Goal: Information Seeking & Learning: Learn about a topic

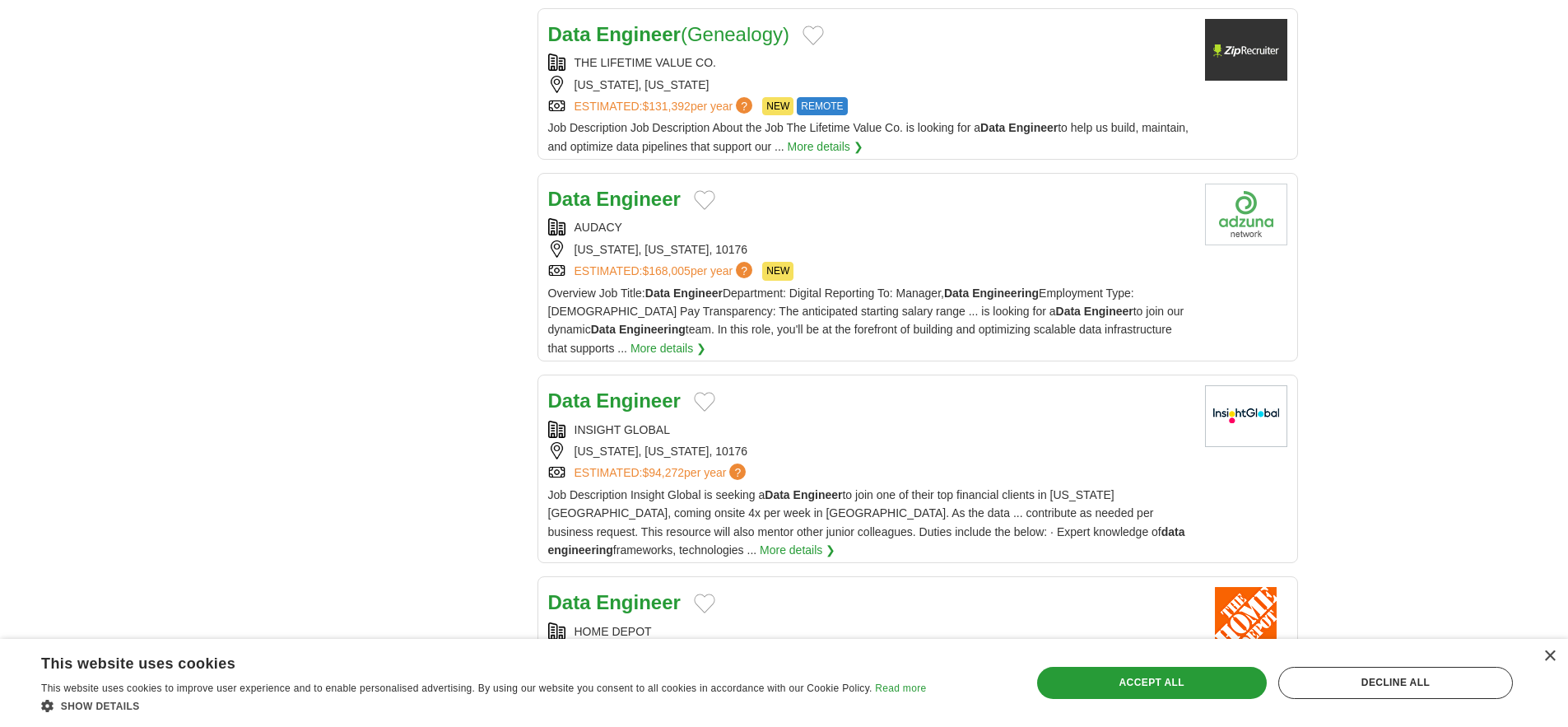
scroll to position [1507, 0]
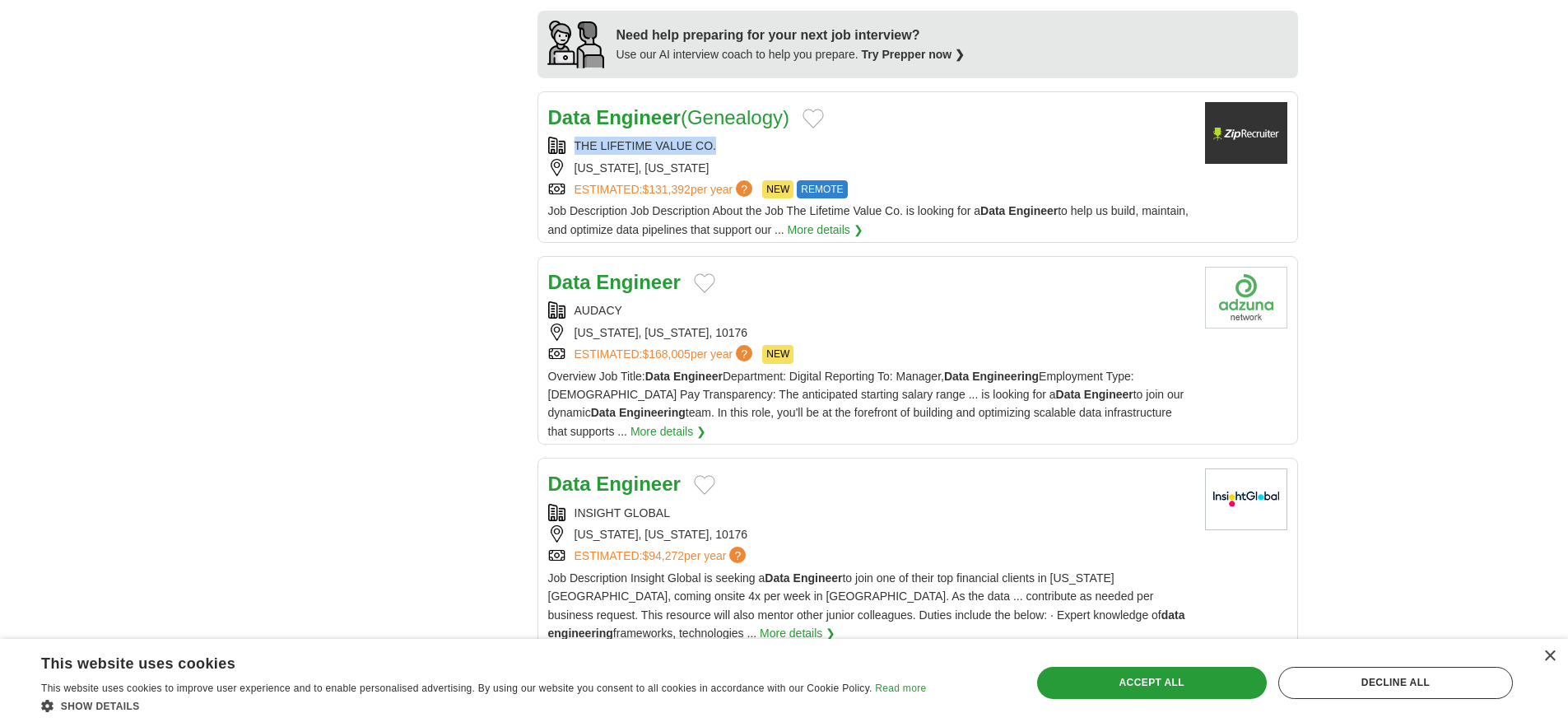
drag, startPoint x: 582, startPoint y: 424, endPoint x: 753, endPoint y: 425, distance: 171.0
click at [753, 155] on div "THE LIFETIME VALUE CO." at bounding box center [869, 145] width 643 height 18
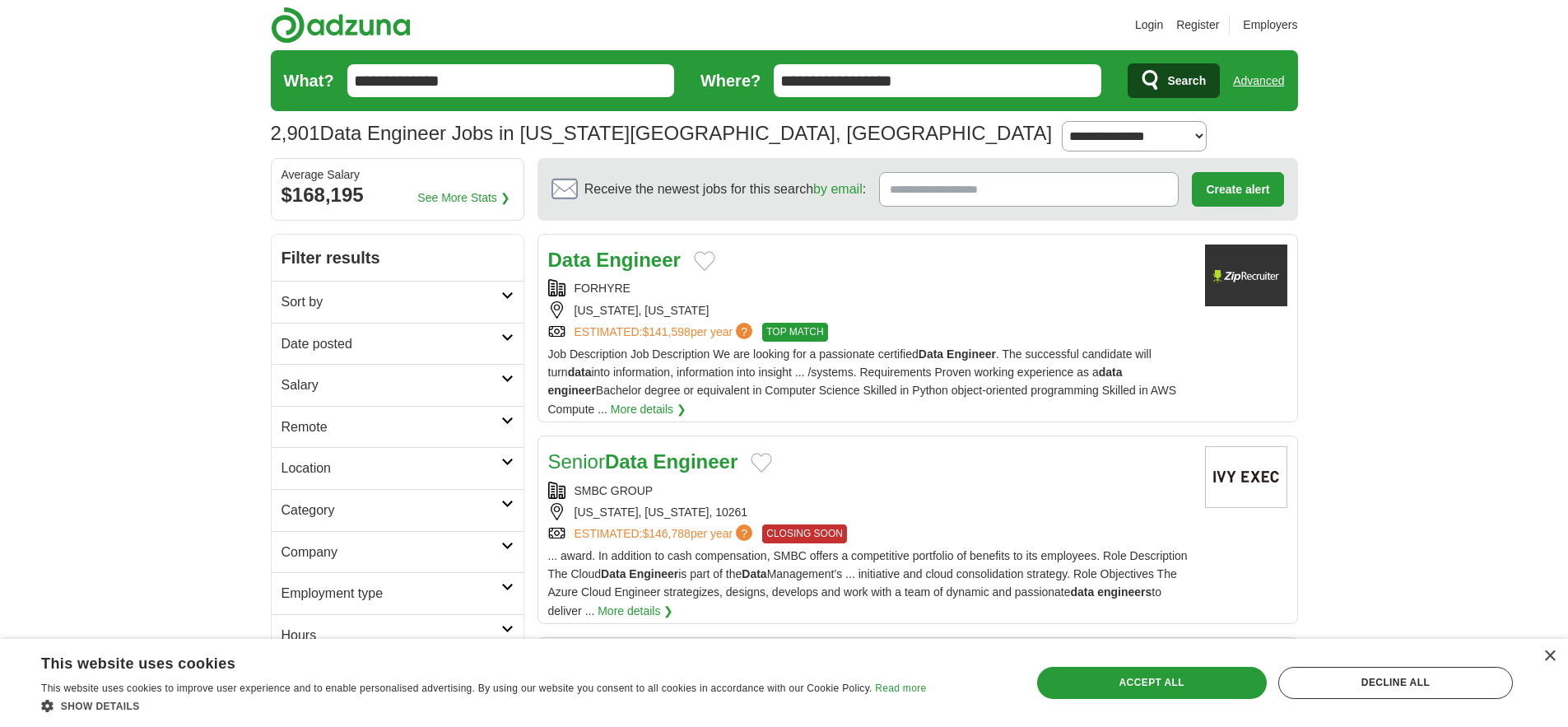
scroll to position [258, 0]
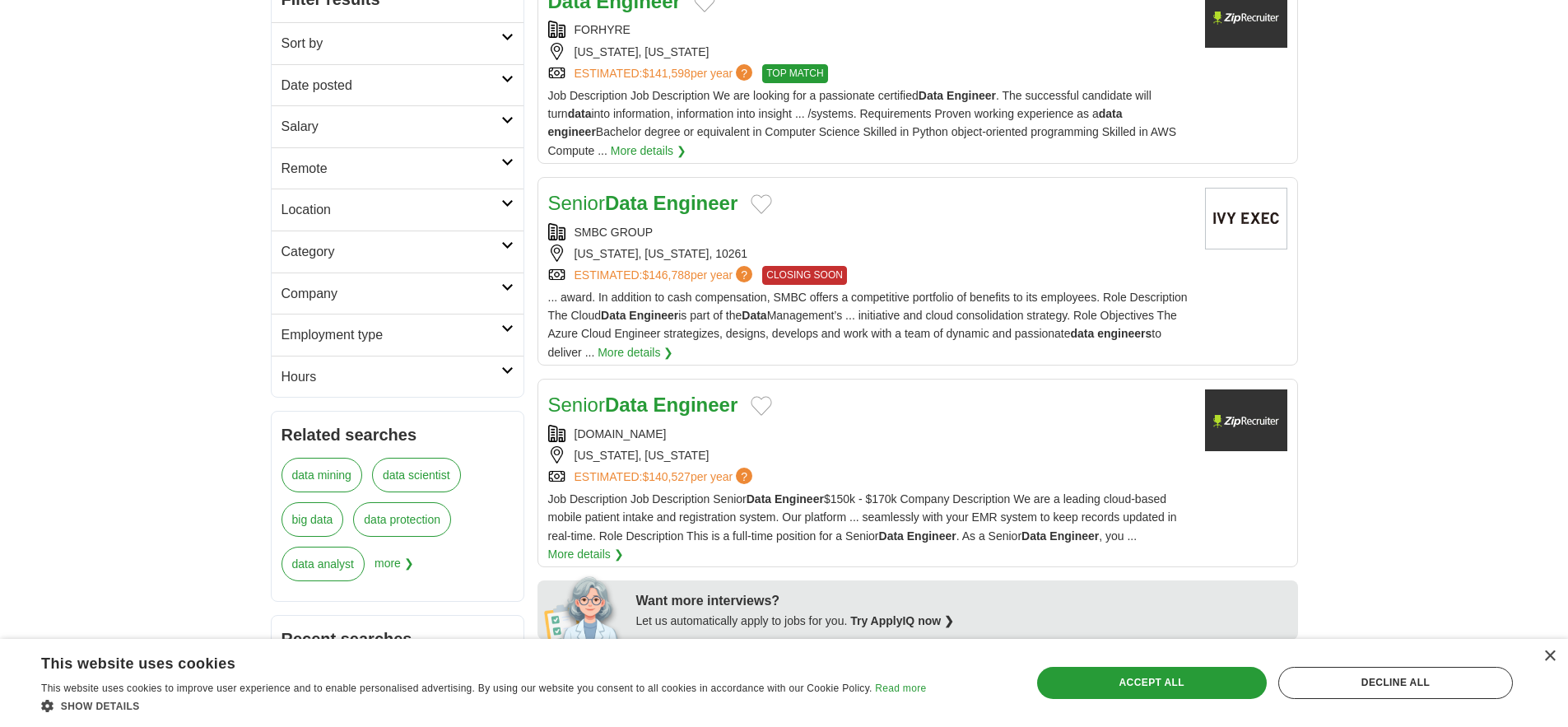
click at [428, 55] on h2 "Sort by" at bounding box center [391, 43] width 220 height 21
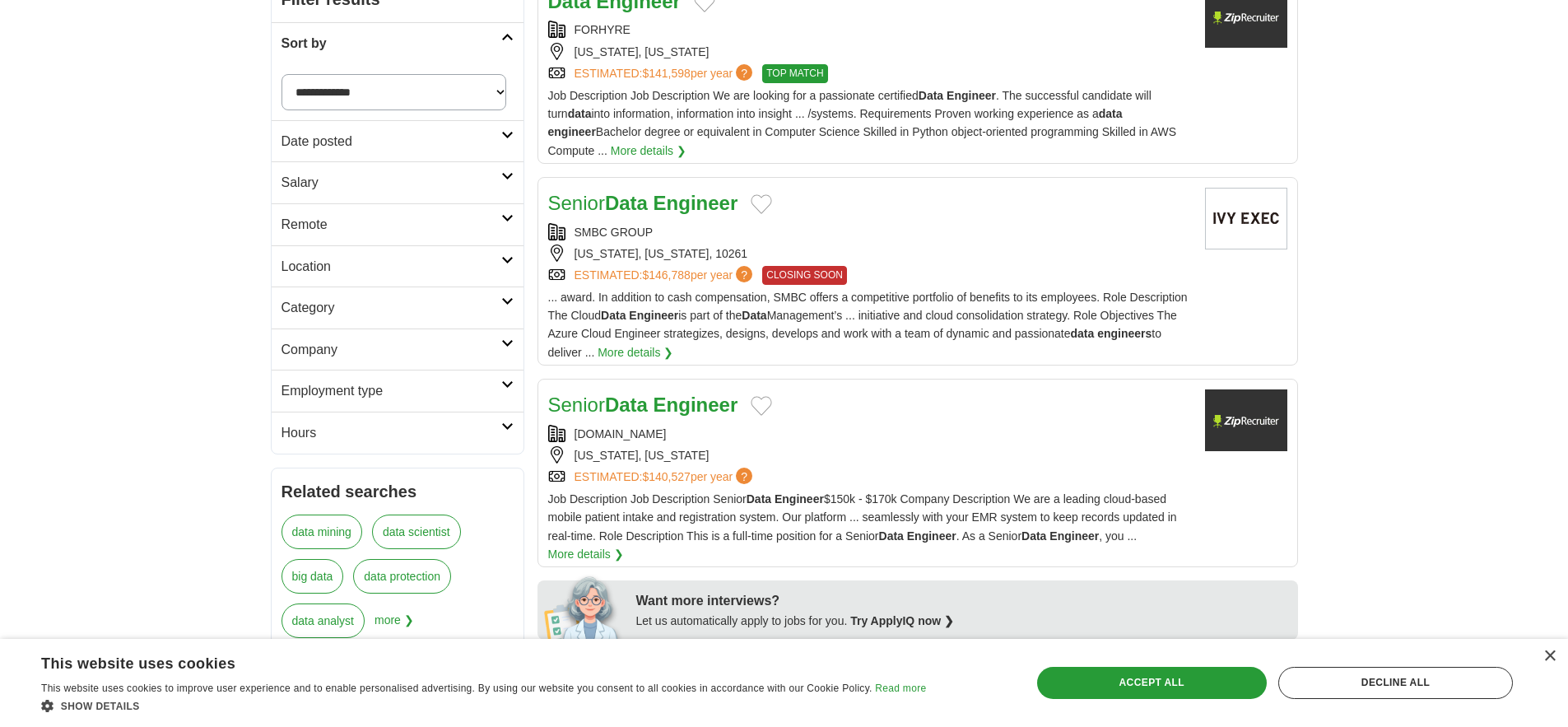
click at [428, 55] on h2 "Sort by" at bounding box center [391, 43] width 220 height 21
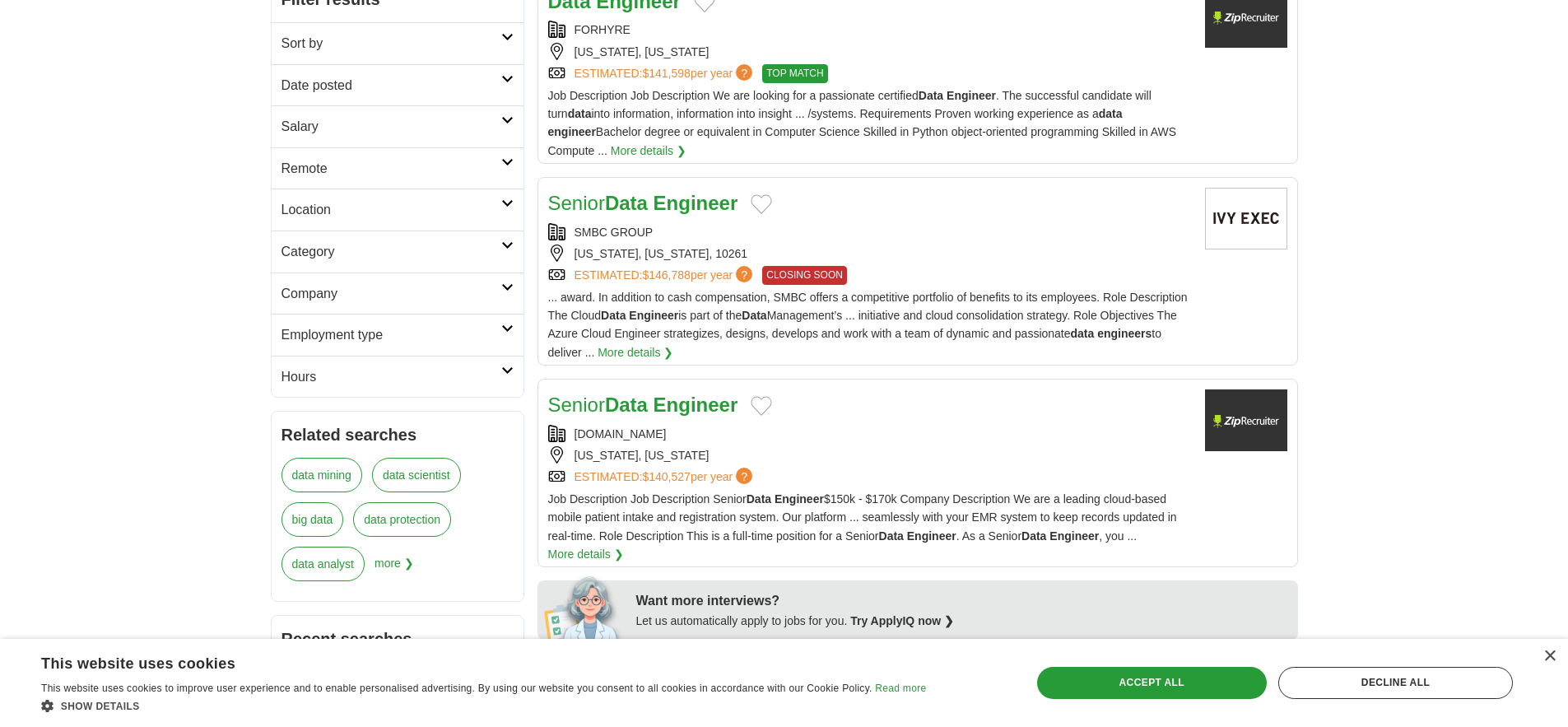
click at [447, 97] on h2 "Date posted" at bounding box center [391, 85] width 220 height 21
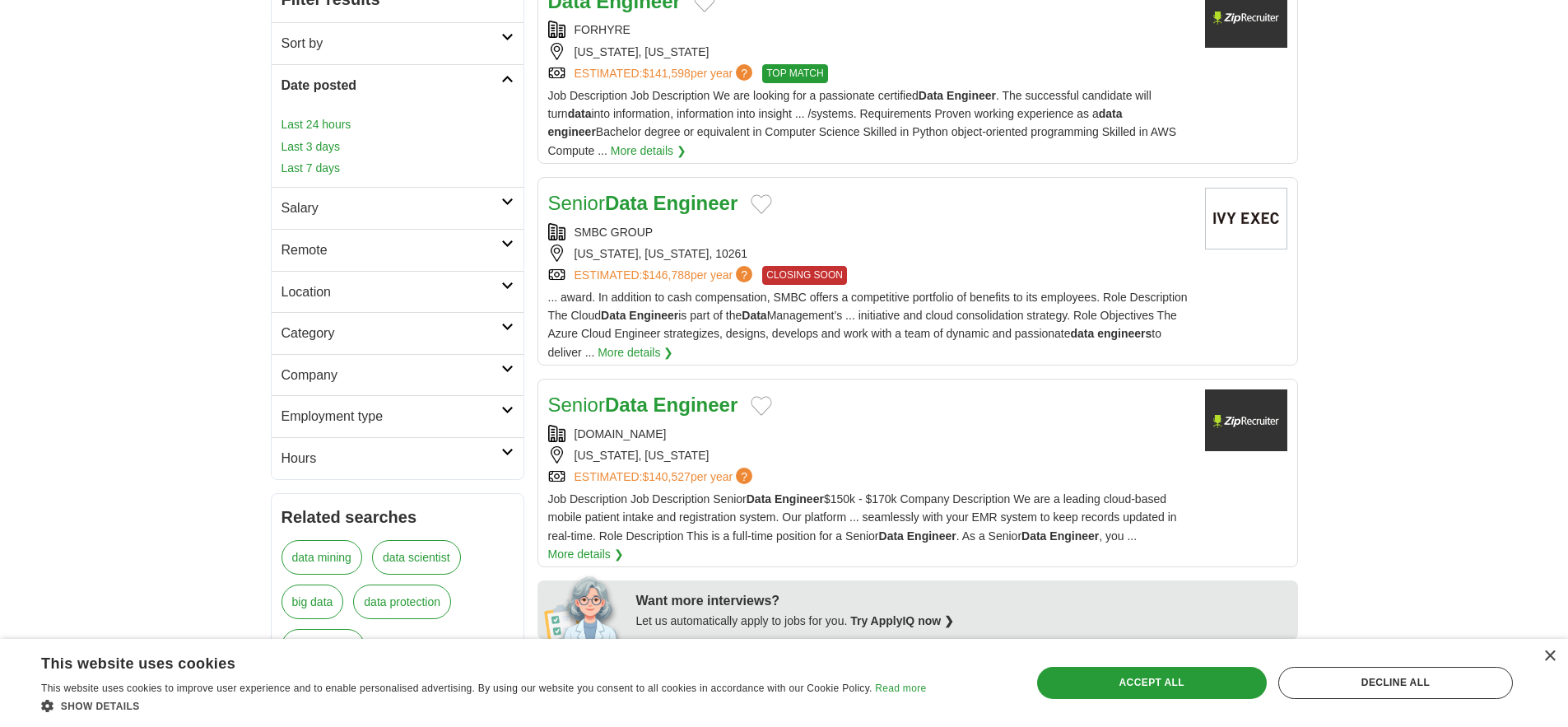
click at [403, 55] on h2 "Sort by" at bounding box center [391, 43] width 220 height 21
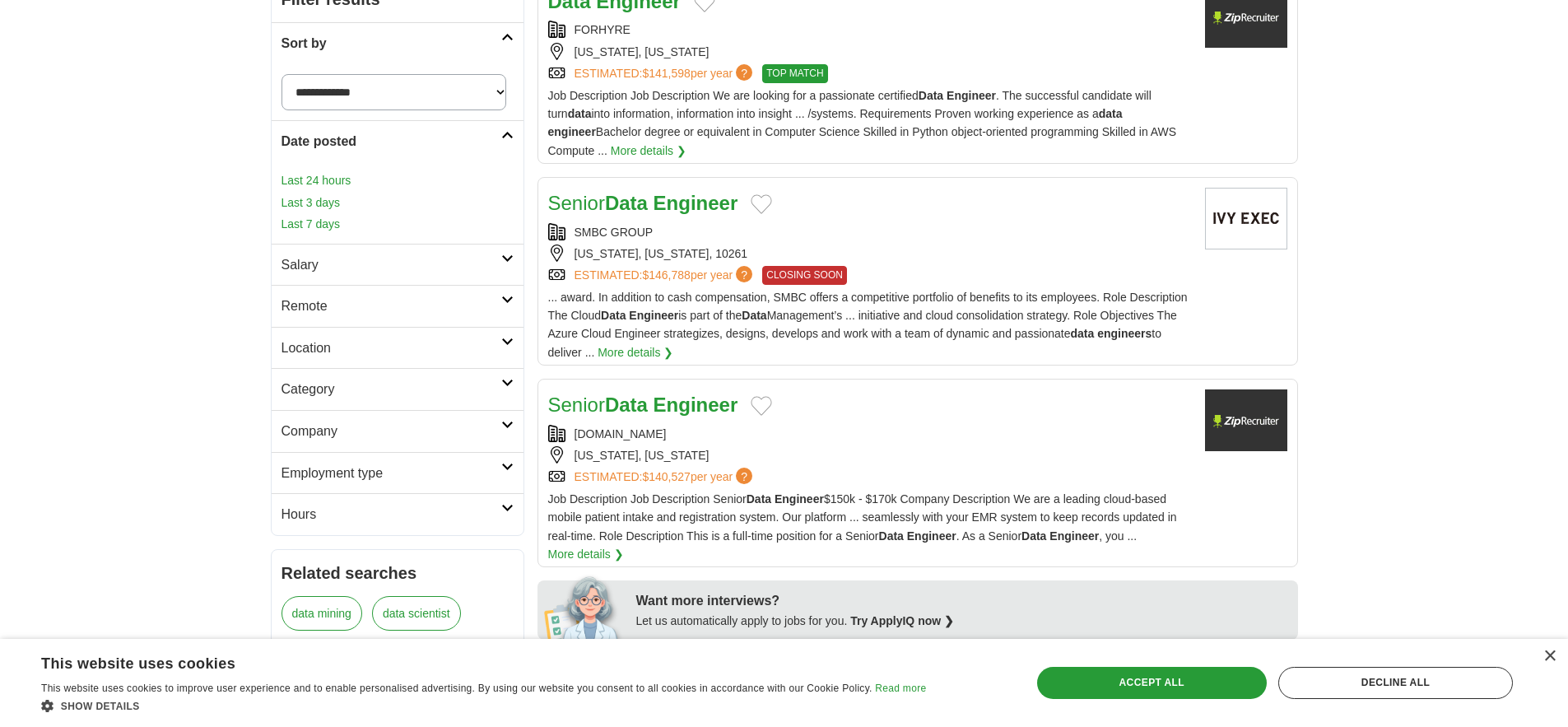
click at [396, 110] on select "**********" at bounding box center [393, 92] width 225 height 36
select select "**********"
click at [287, 110] on select "**********" at bounding box center [393, 92] width 225 height 36
click at [486, 55] on h2 "Sort by" at bounding box center [391, 43] width 220 height 21
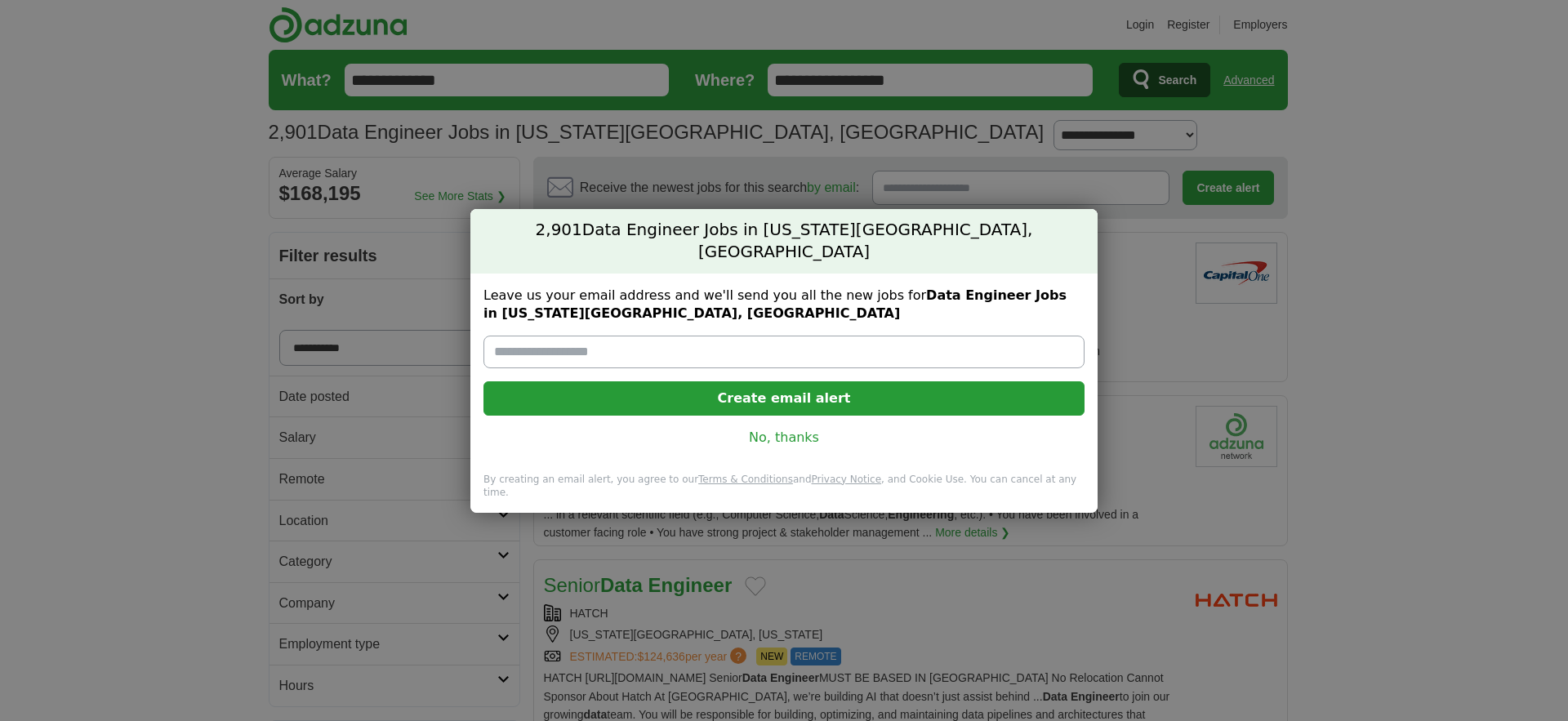
click at [823, 447] on link "No, thanks" at bounding box center [784, 437] width 575 height 18
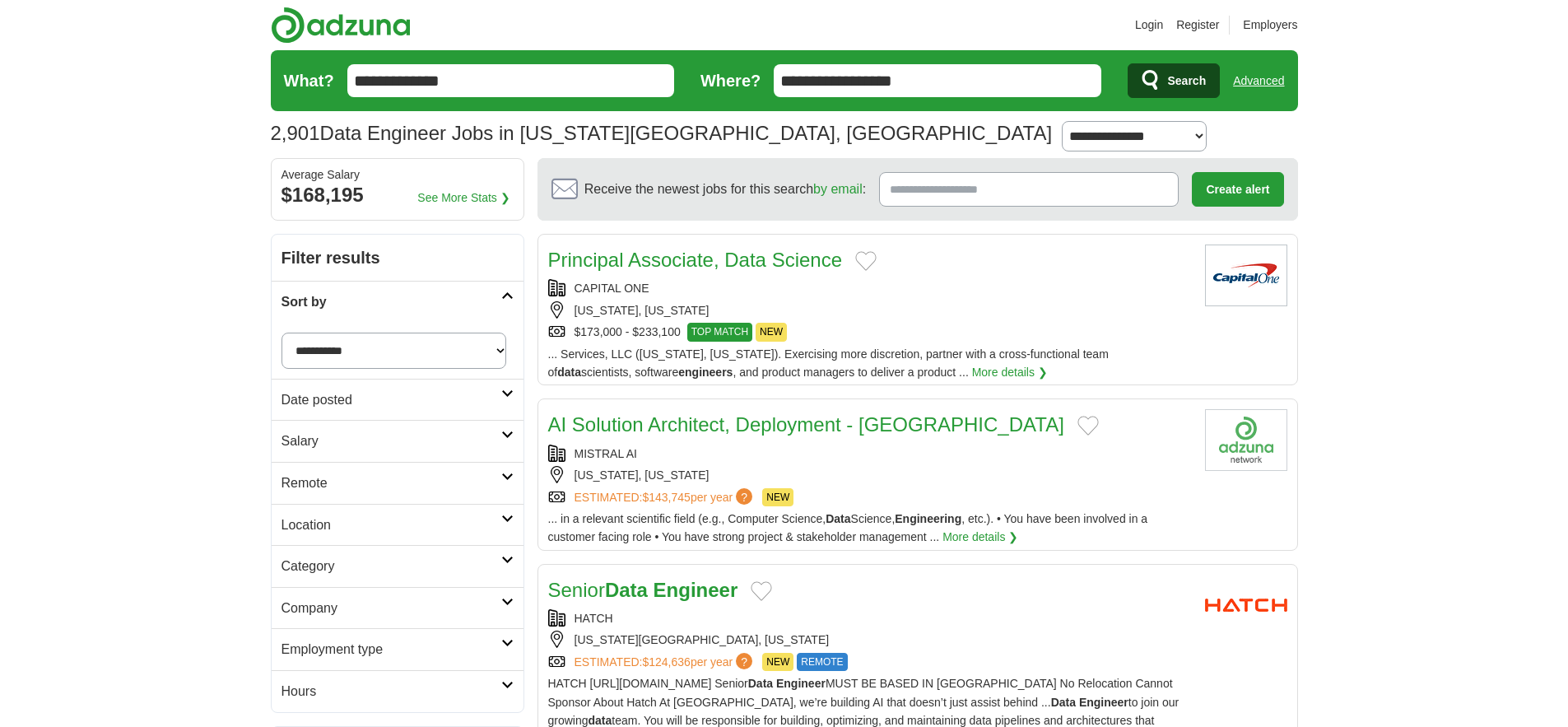
click at [434, 313] on h2 "Sort by" at bounding box center [391, 302] width 220 height 21
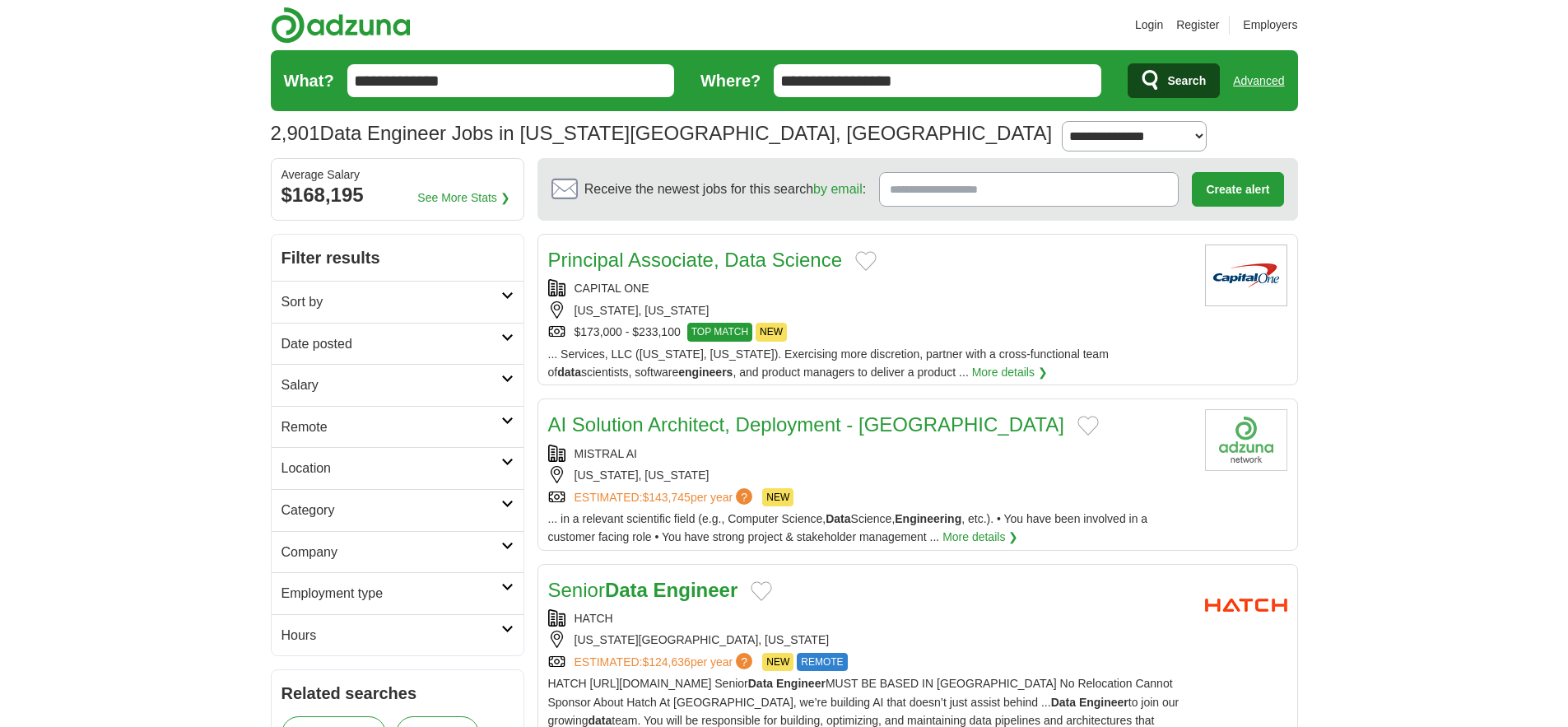
click at [438, 355] on h2 "Date posted" at bounding box center [391, 344] width 220 height 21
click at [441, 355] on h2 "Date posted" at bounding box center [391, 344] width 220 height 21
click at [429, 396] on h2 "Salary" at bounding box center [391, 386] width 220 height 21
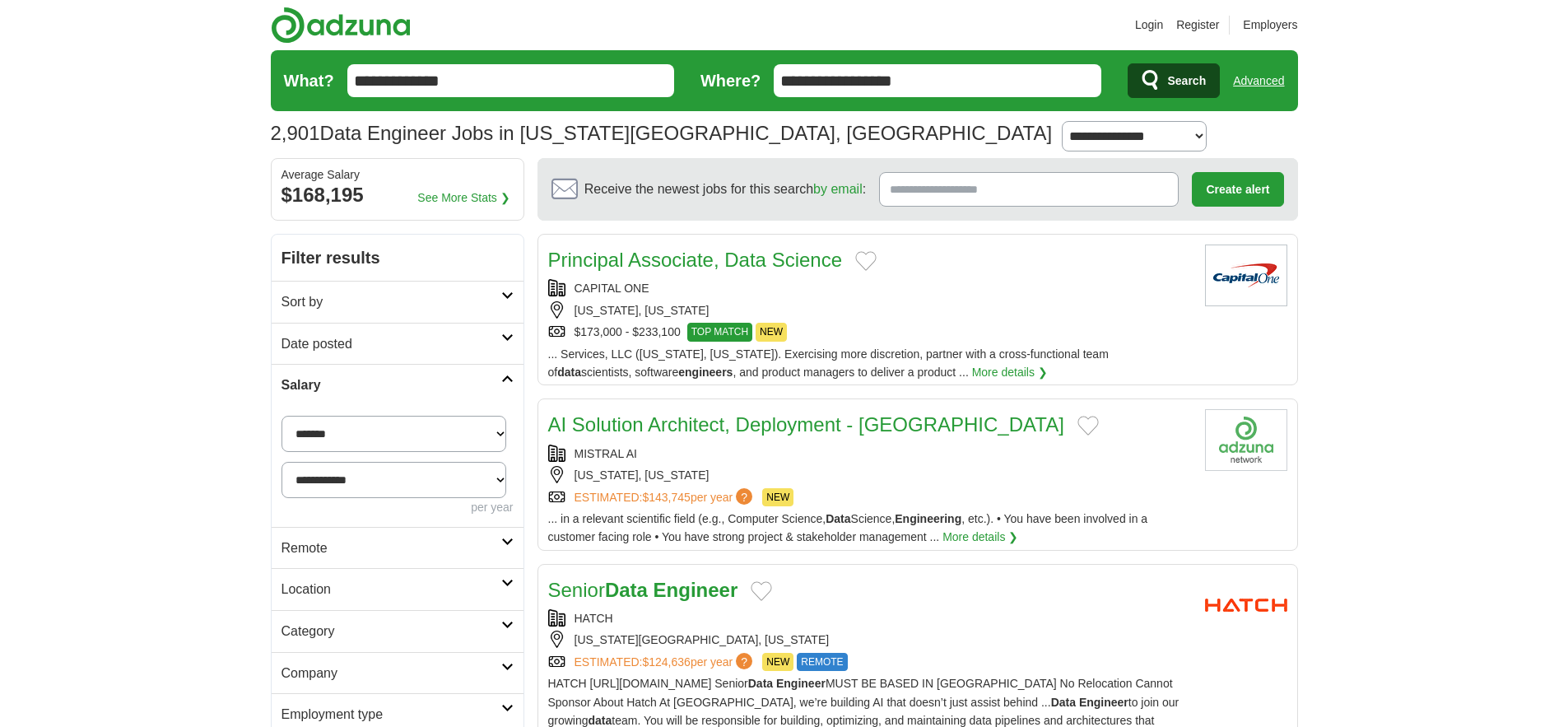
click at [429, 396] on h2 "Salary" at bounding box center [391, 386] width 220 height 21
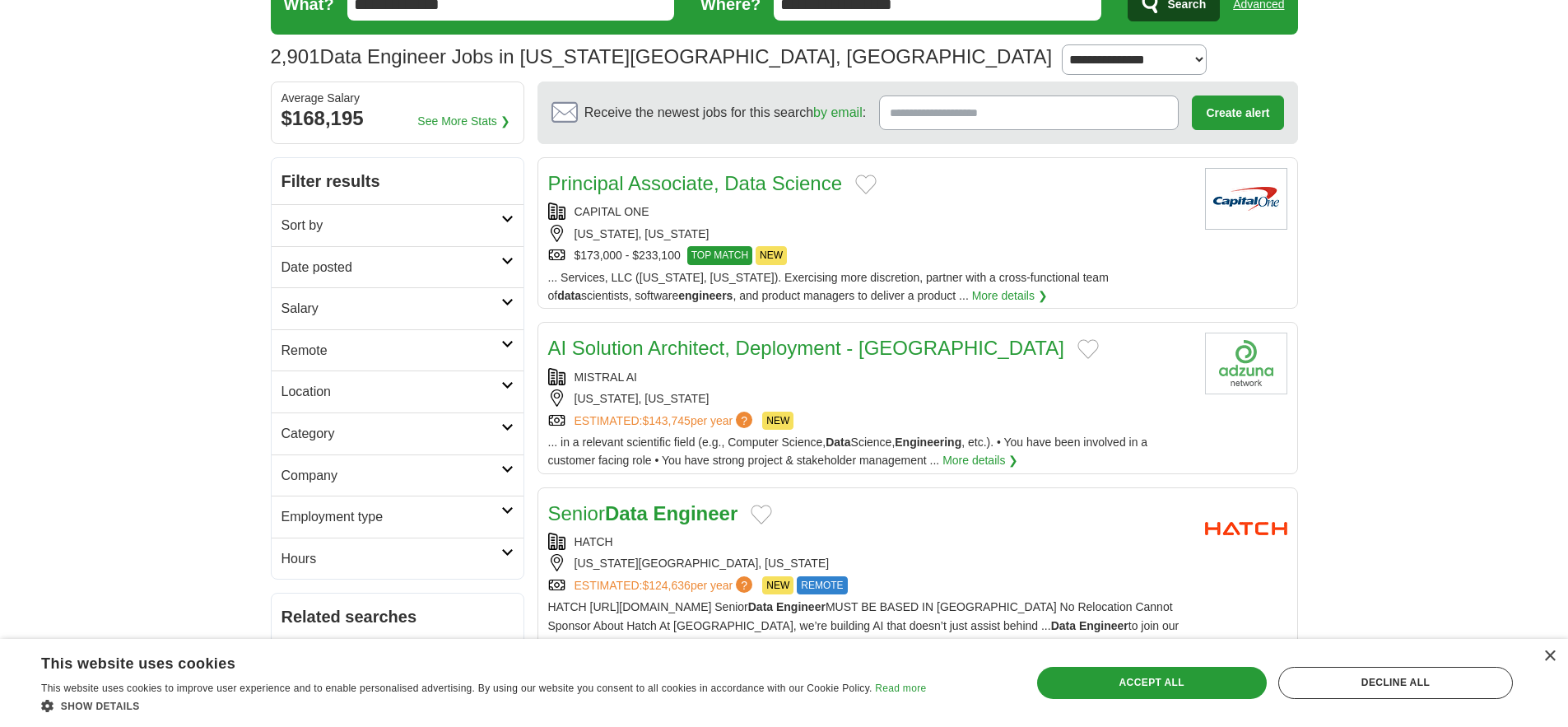
scroll to position [279, 0]
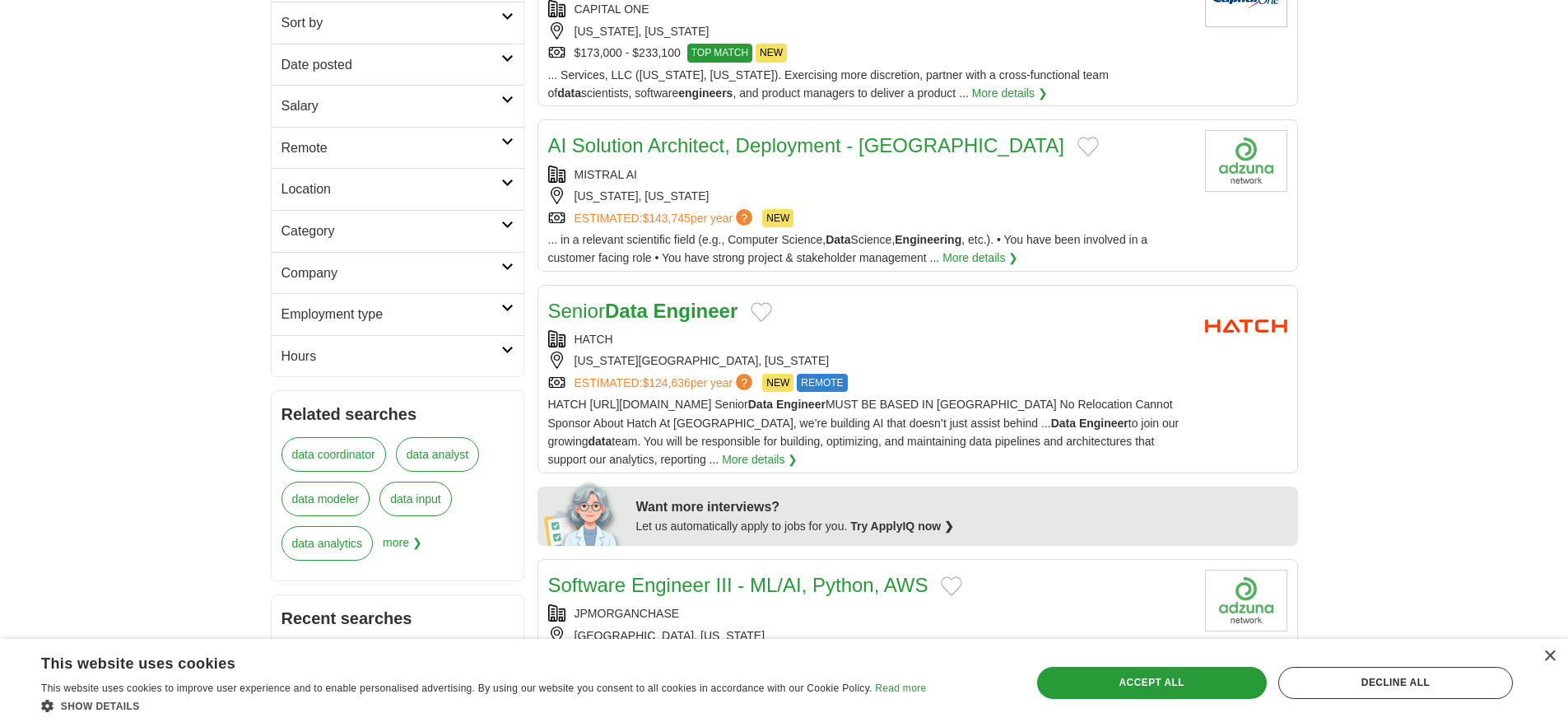
click at [431, 242] on h2 "Category" at bounding box center [391, 231] width 220 height 21
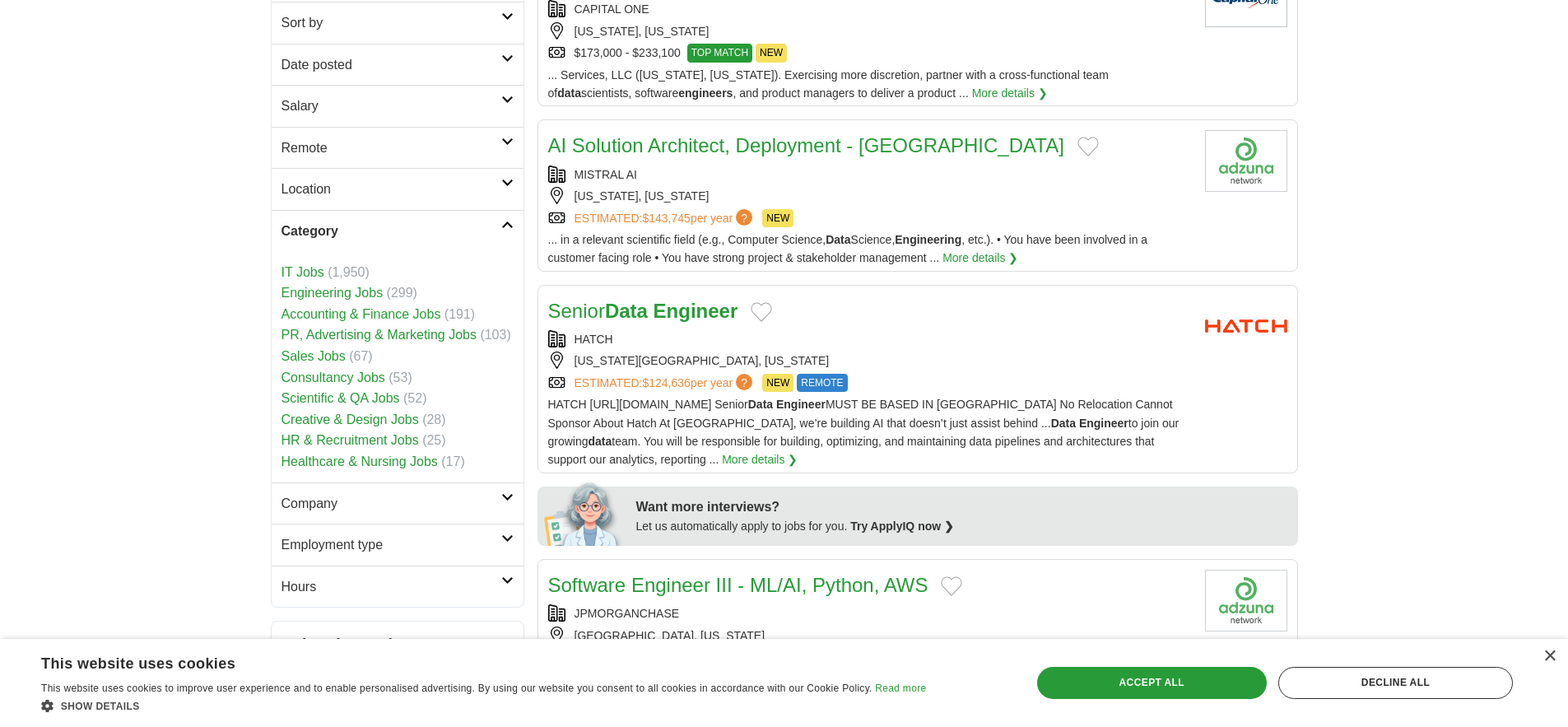
click at [435, 242] on h2 "Category" at bounding box center [391, 231] width 220 height 21
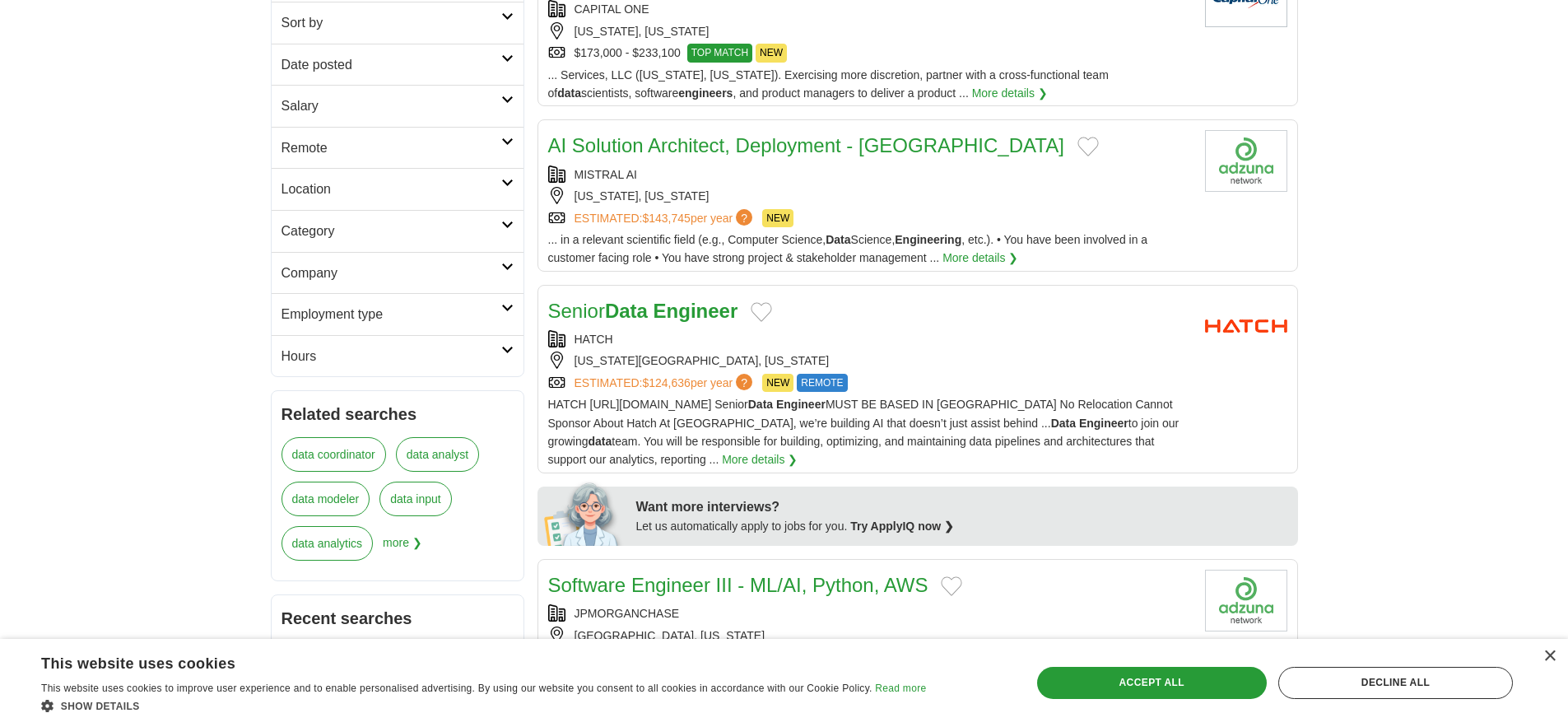
click at [424, 294] on link "Company" at bounding box center [397, 273] width 251 height 42
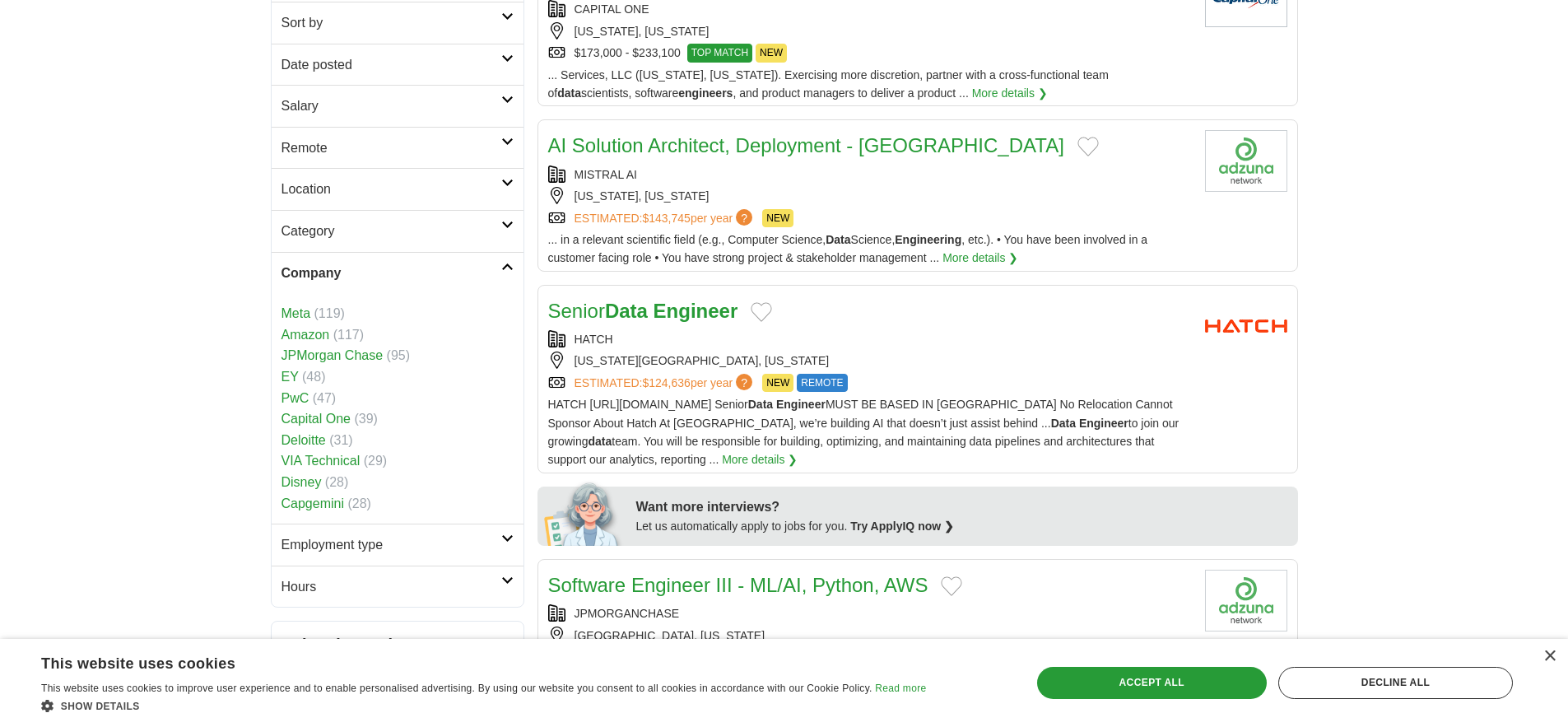
click at [425, 294] on link "Company" at bounding box center [397, 273] width 251 height 42
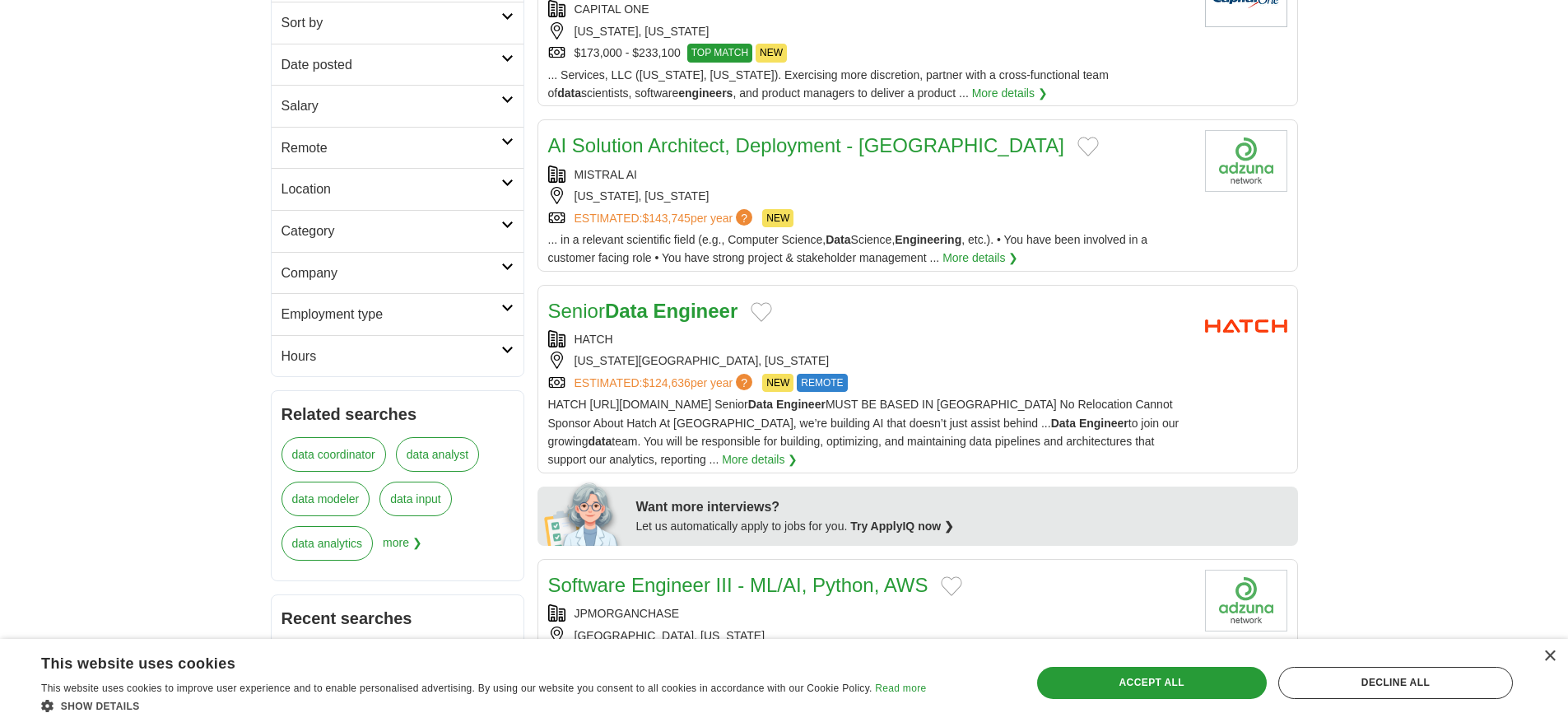
click at [442, 325] on h2 "Employment type" at bounding box center [391, 315] width 220 height 21
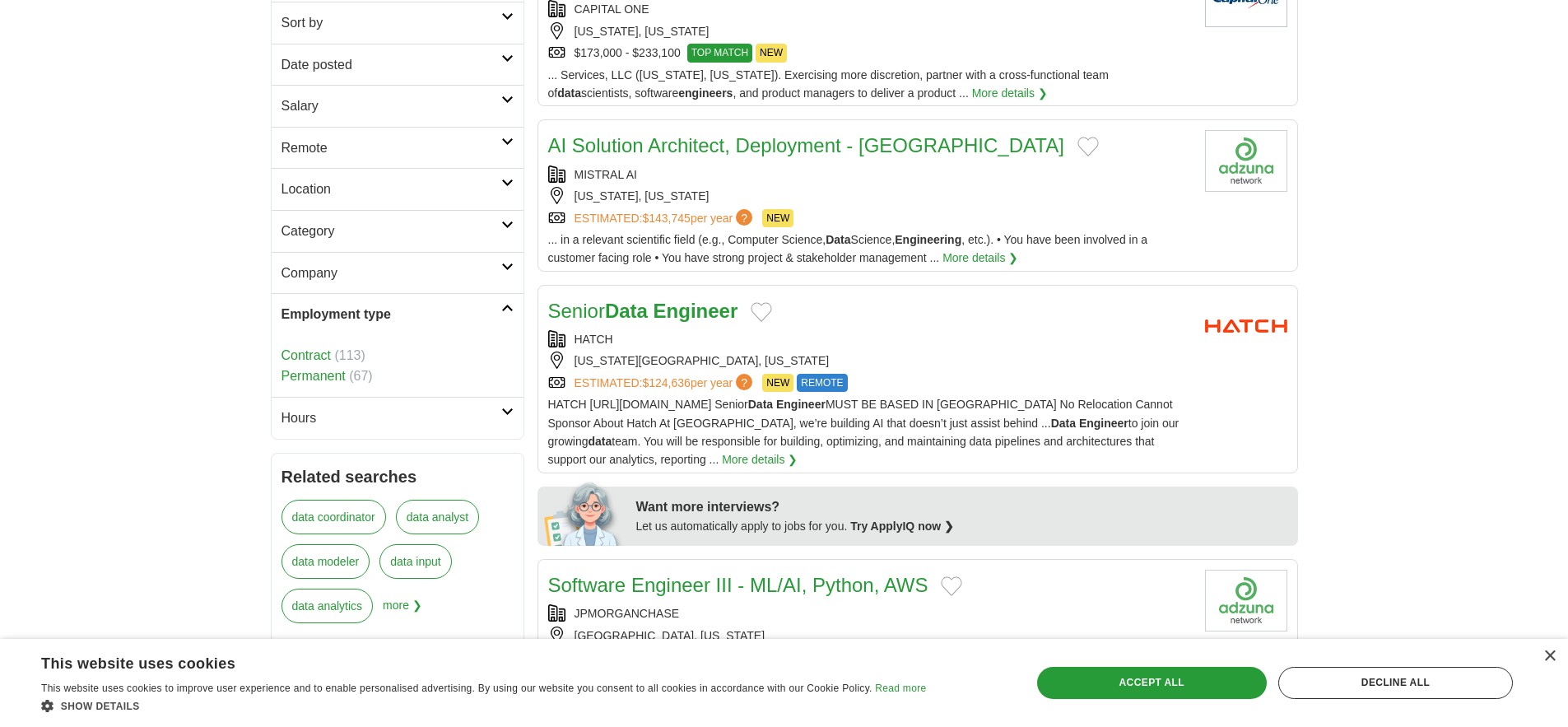
click at [443, 325] on h2 "Employment type" at bounding box center [391, 315] width 220 height 21
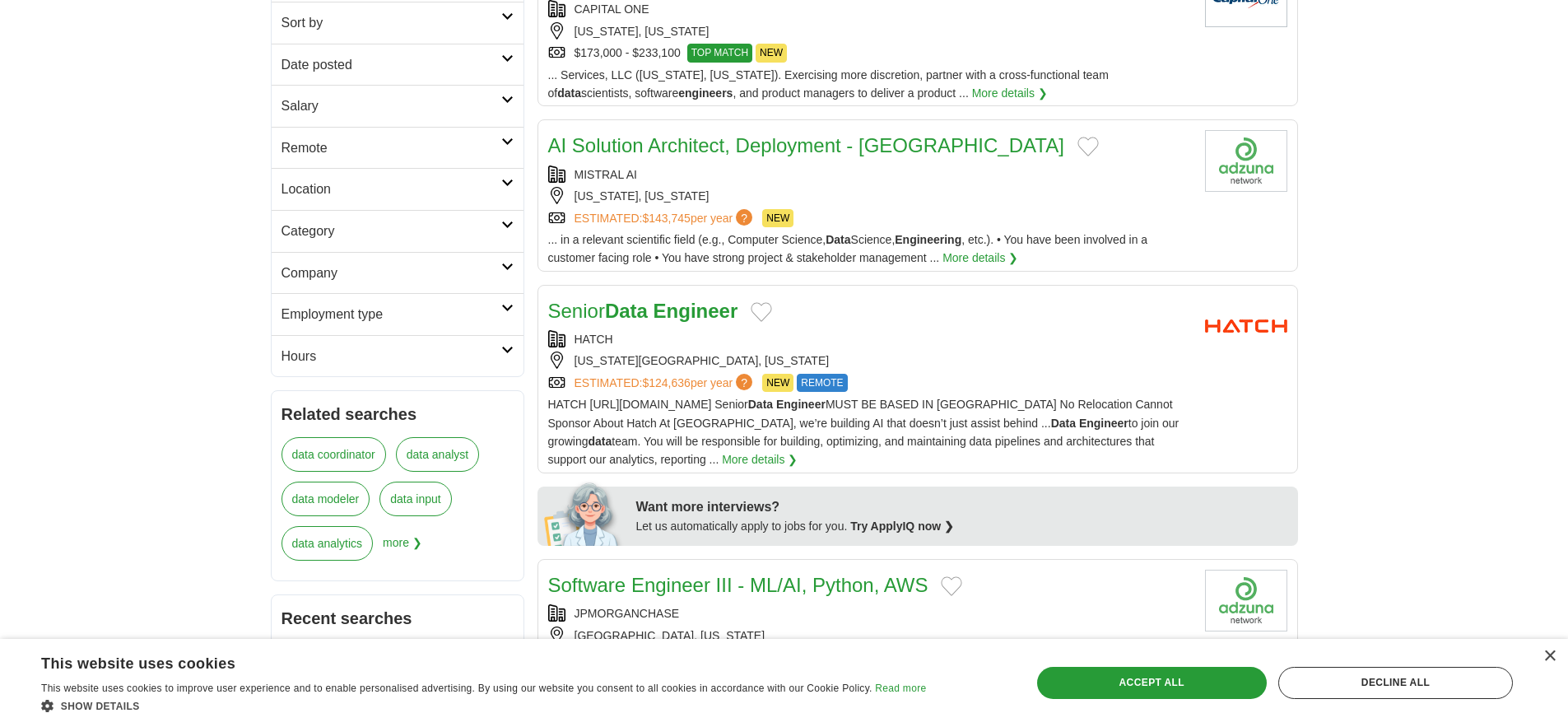
click at [417, 367] on h2 "Hours" at bounding box center [391, 356] width 220 height 21
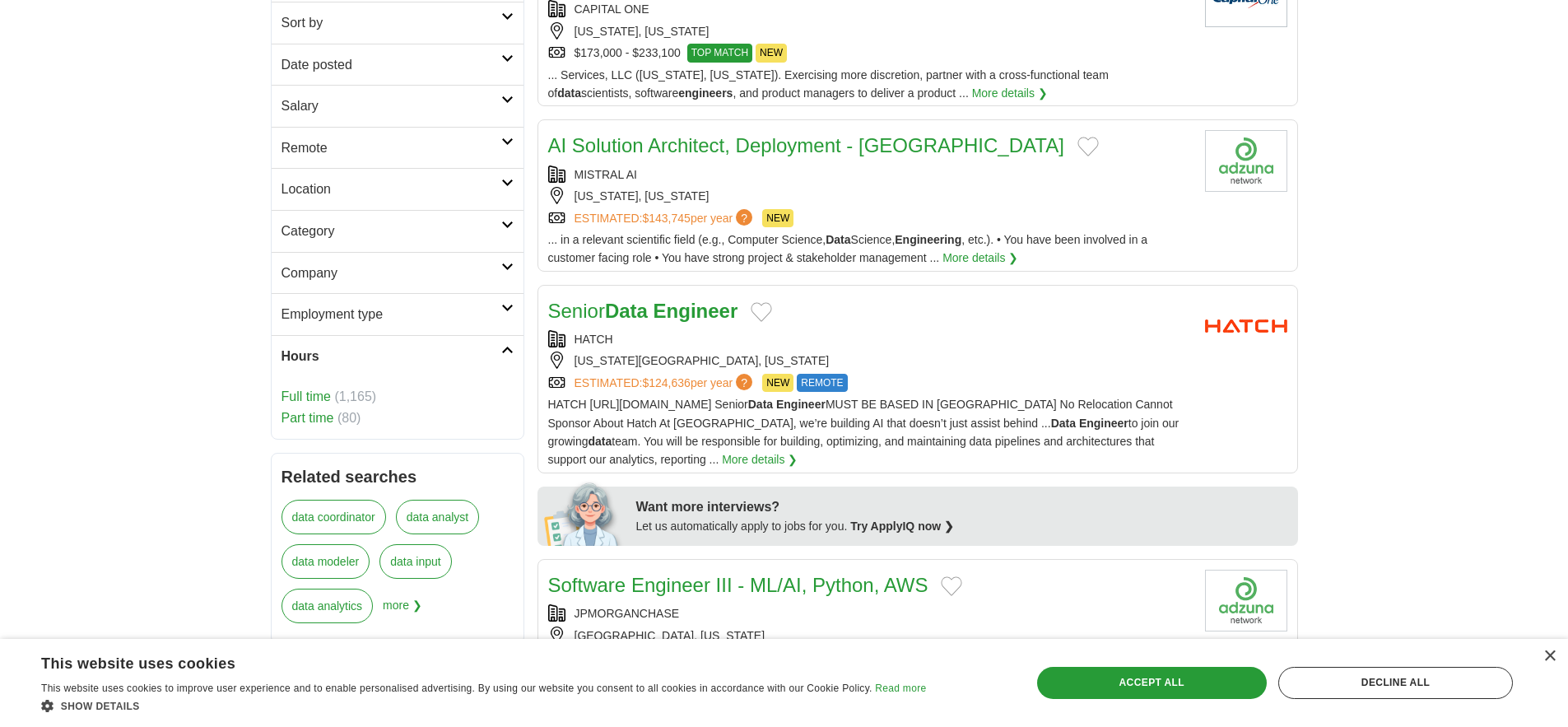
click at [417, 367] on h2 "Hours" at bounding box center [391, 356] width 220 height 21
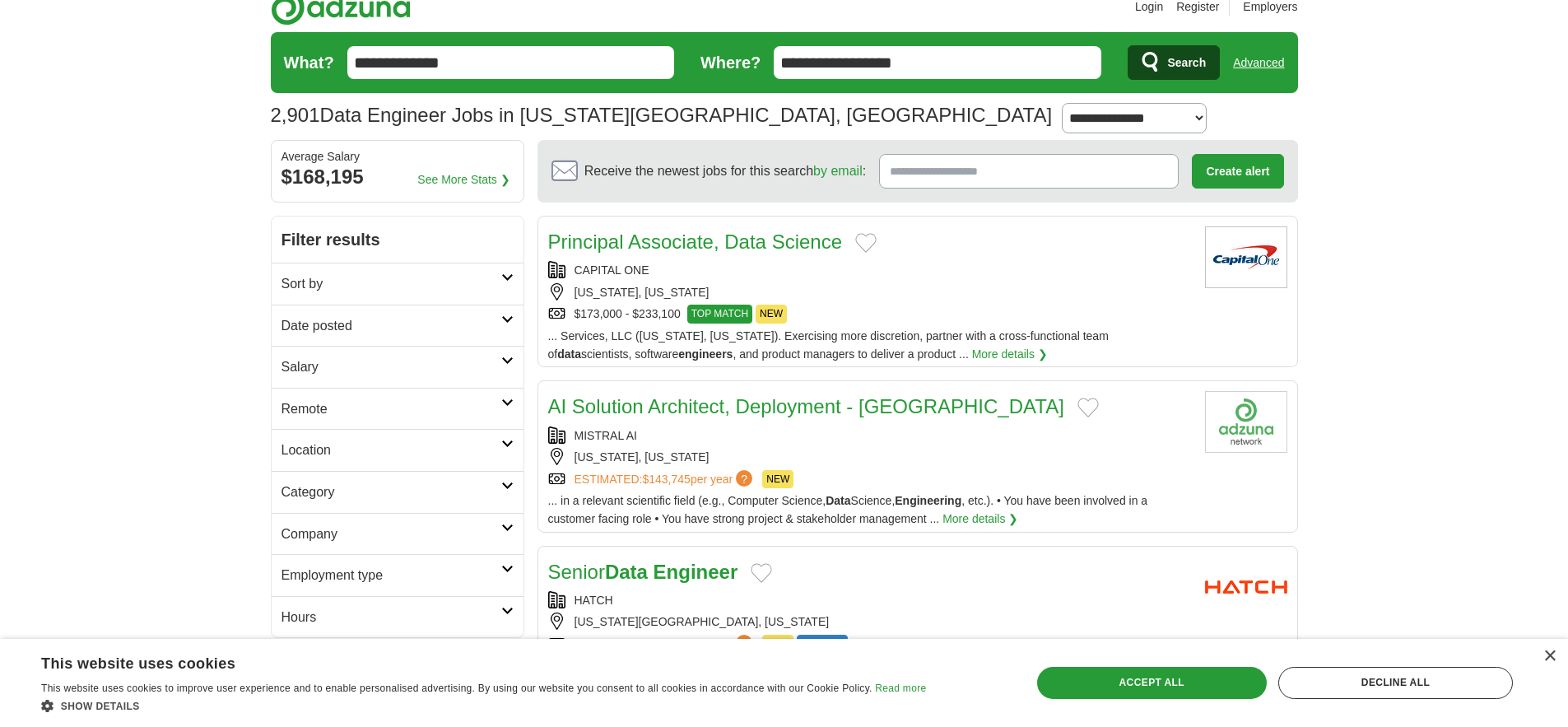
scroll to position [8, 0]
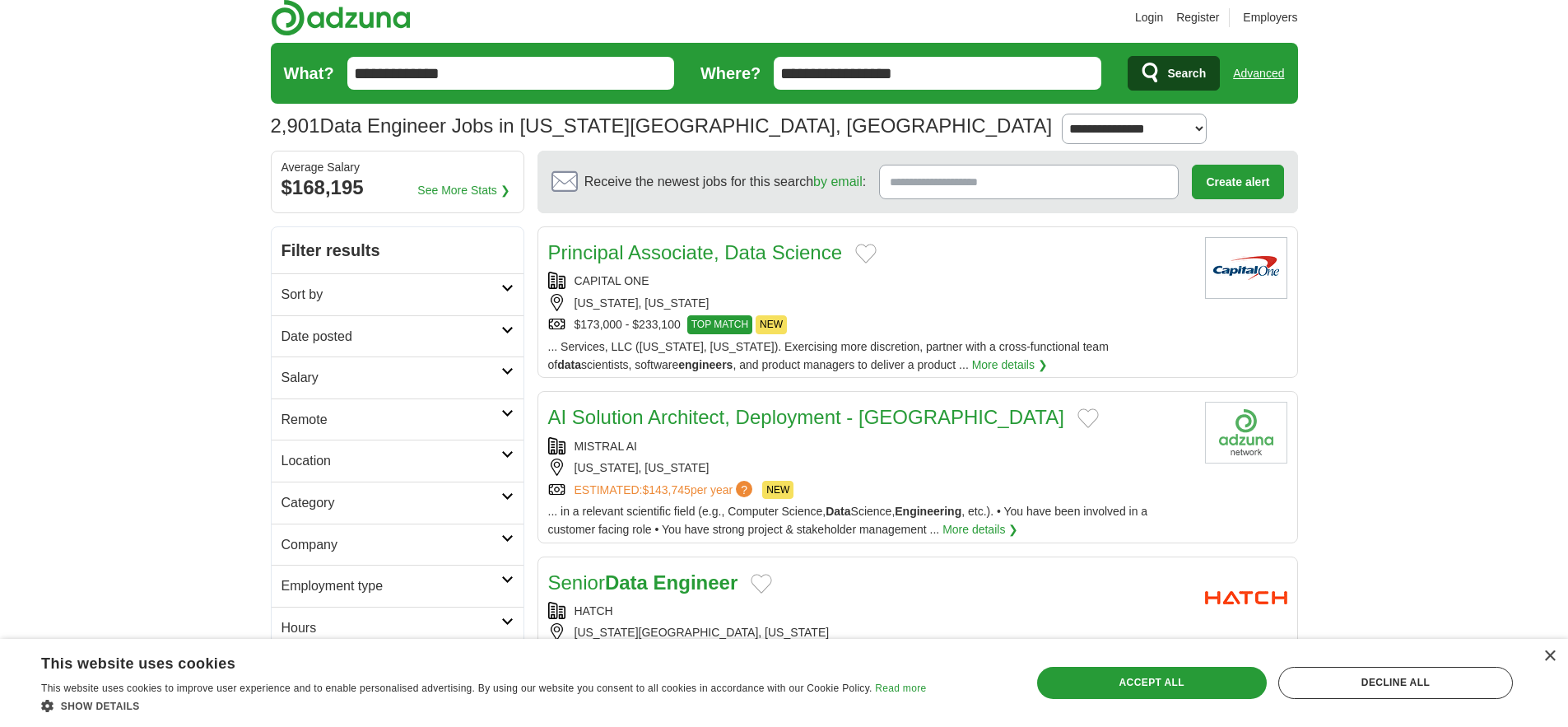
click at [1061, 144] on select "**********" at bounding box center [1133, 129] width 144 height 31
drag, startPoint x: 968, startPoint y: 79, endPoint x: 783, endPoint y: 77, distance: 185.0
click at [783, 77] on form "**********" at bounding box center [784, 74] width 1027 height 61
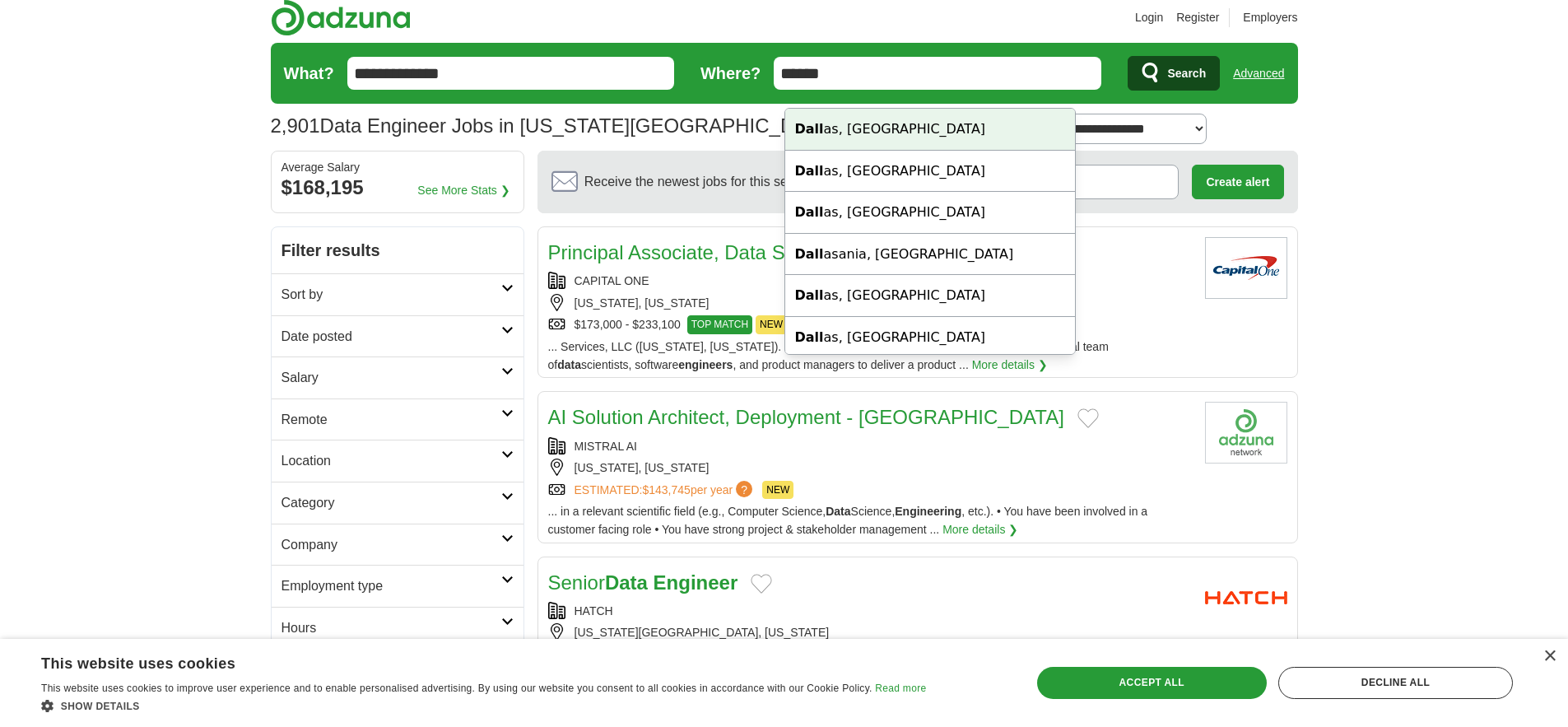
type input "**********"
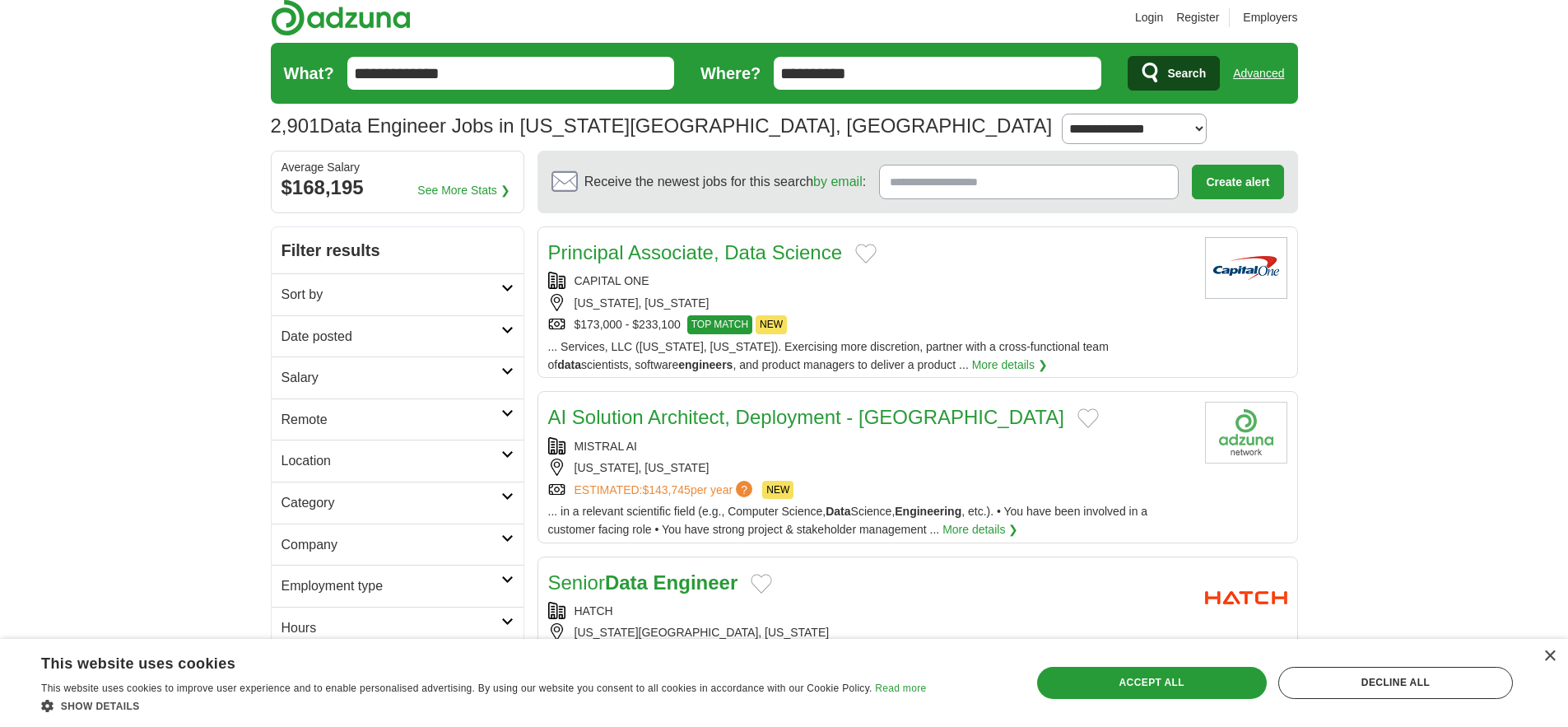
click at [1177, 78] on span "Search" at bounding box center [1187, 73] width 38 height 33
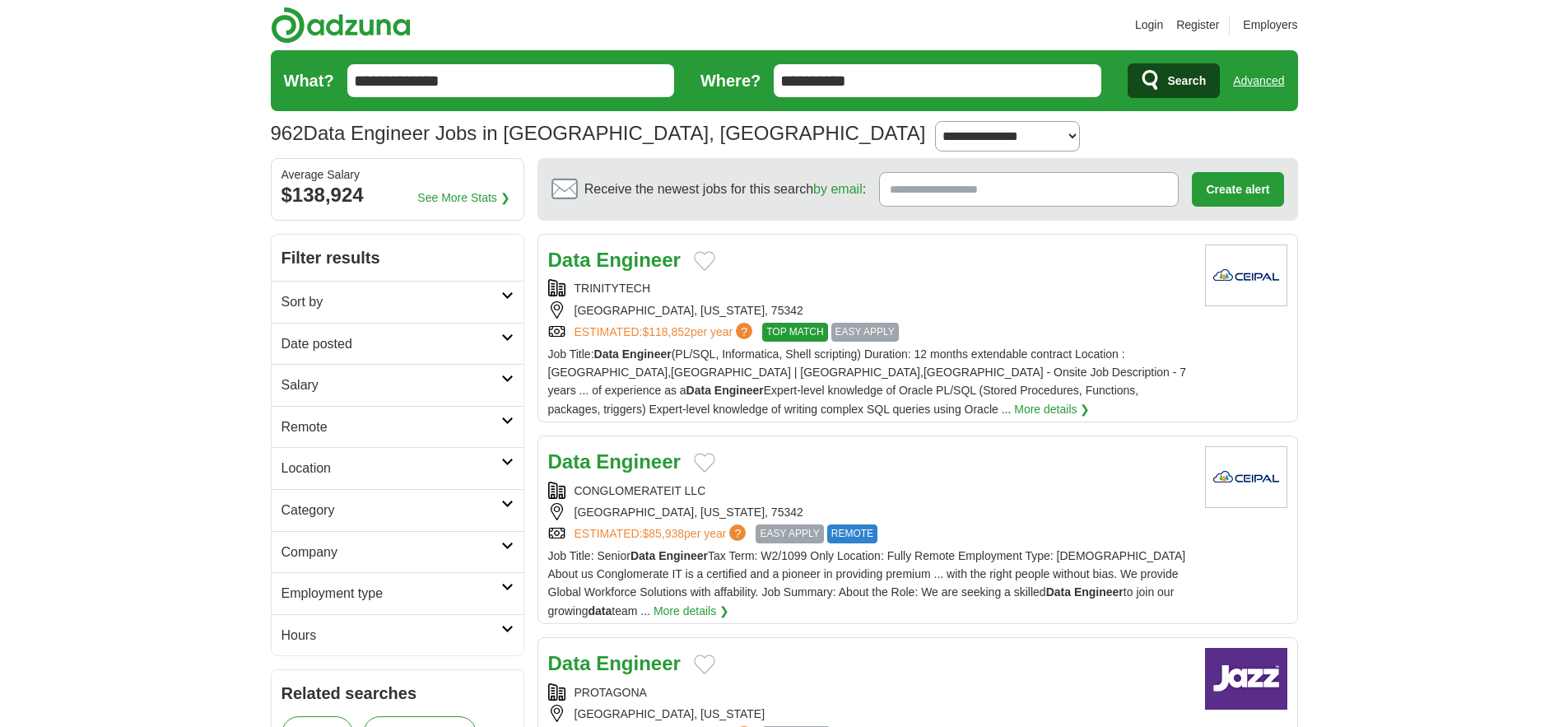
click at [935, 151] on select "**********" at bounding box center [1007, 137] width 144 height 31
select select "**"
click at [935, 144] on select "**********" at bounding box center [1007, 137] width 144 height 31
drag, startPoint x: 721, startPoint y: 345, endPoint x: 551, endPoint y: 345, distance: 170.0
click at [551, 345] on article "Data Engineer TRINITYTECH DALLAS, TEXAS, 75342 ESTIMATED: $118,852 per year ? T…" at bounding box center [917, 327] width 760 height 188
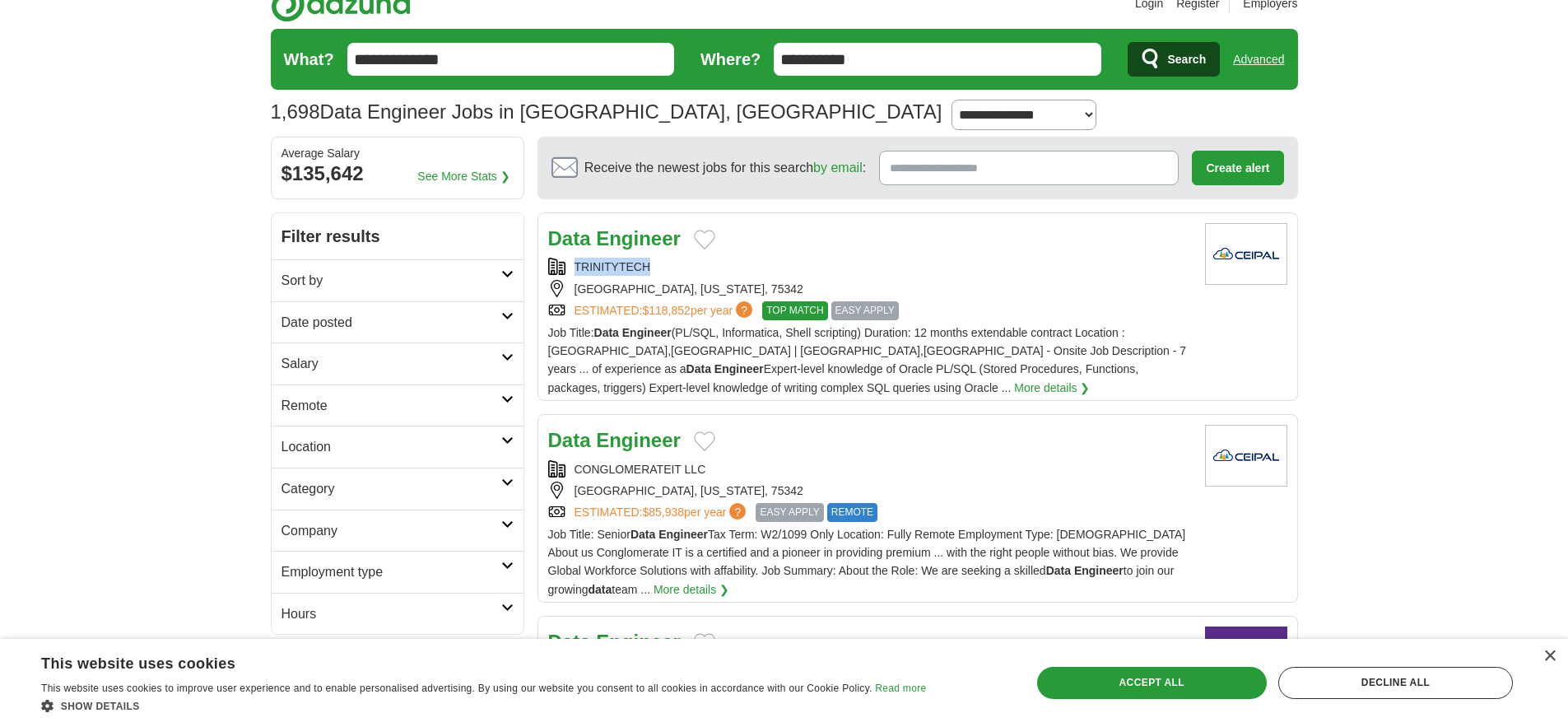
scroll to position [222, 0]
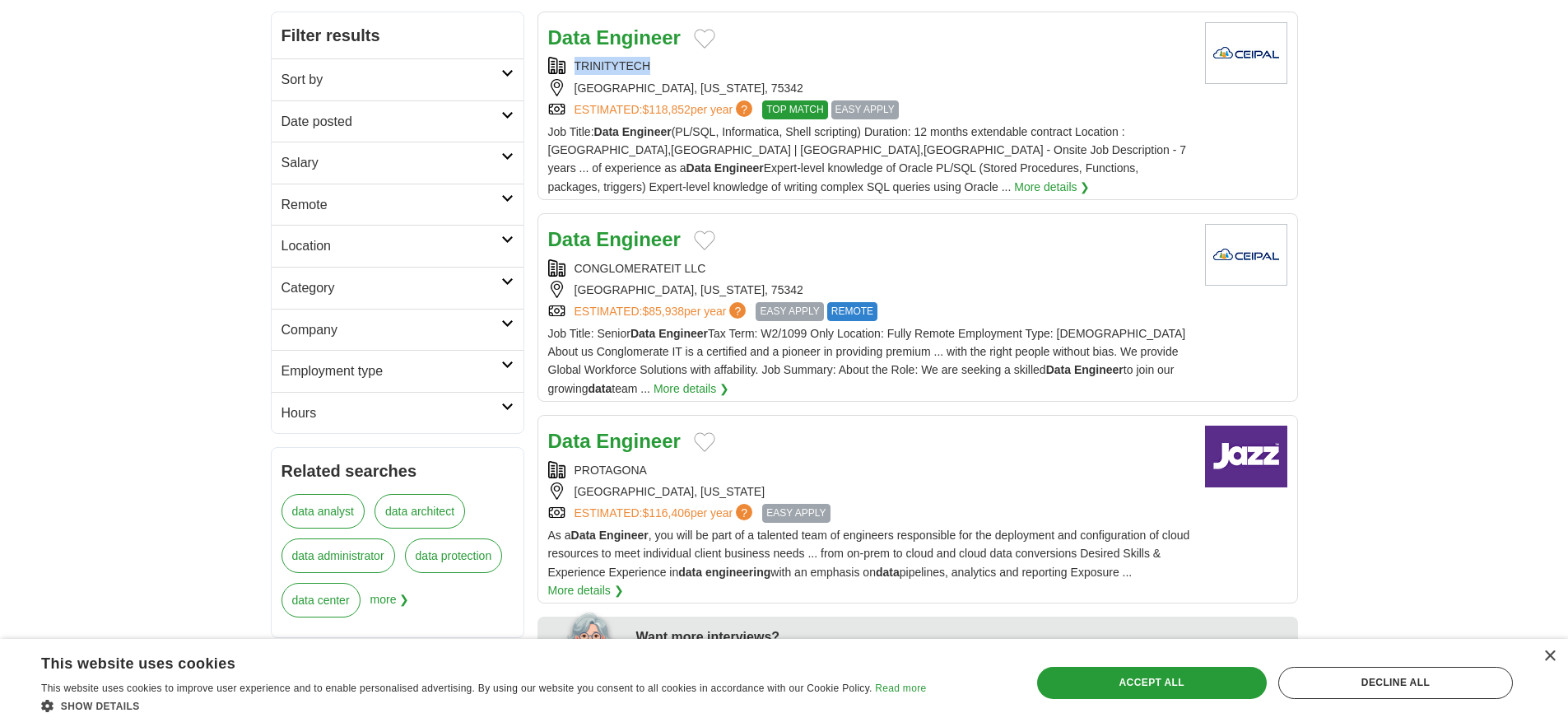
click at [694, 398] on link "More details ❯" at bounding box center [690, 388] width 76 height 18
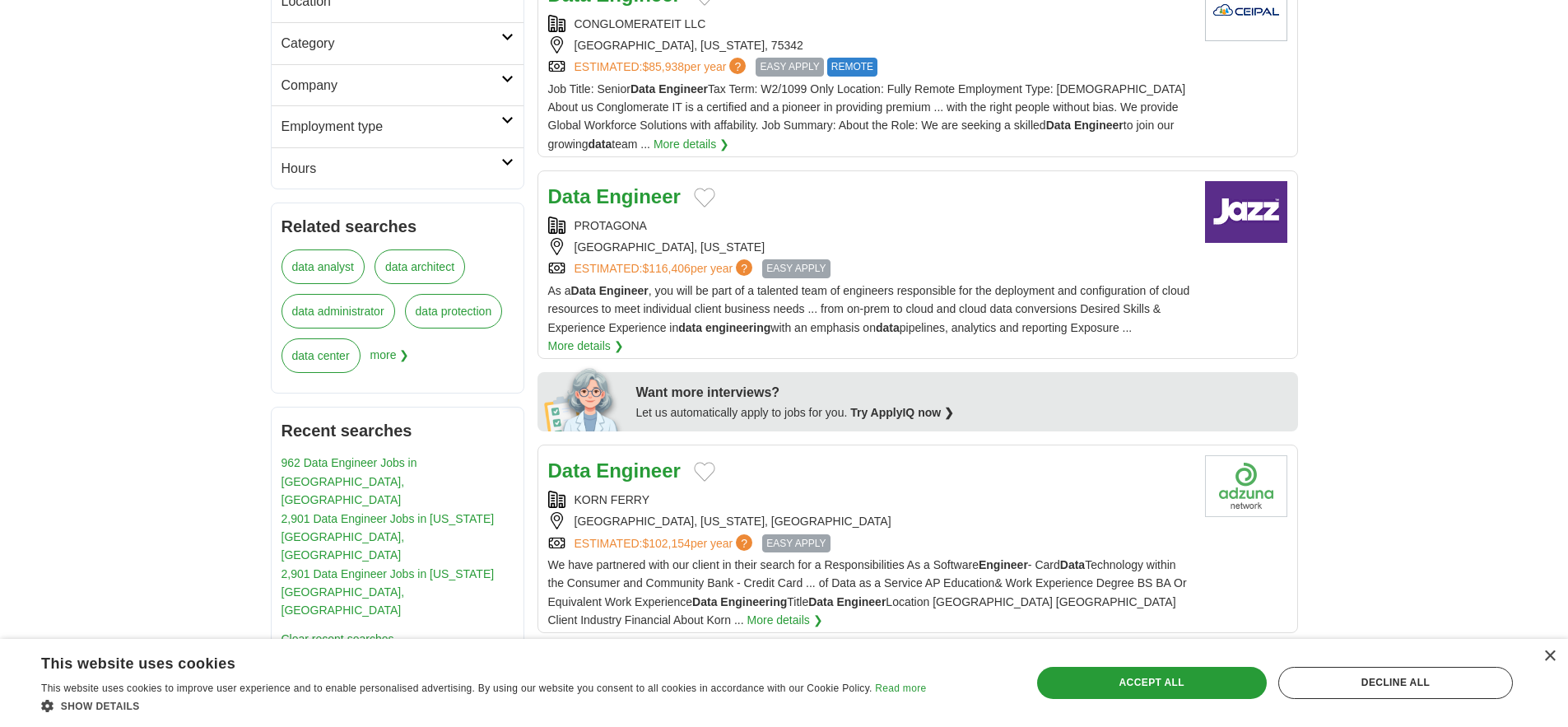
click at [649, 234] on div "PROTAGONA" at bounding box center [869, 225] width 643 height 18
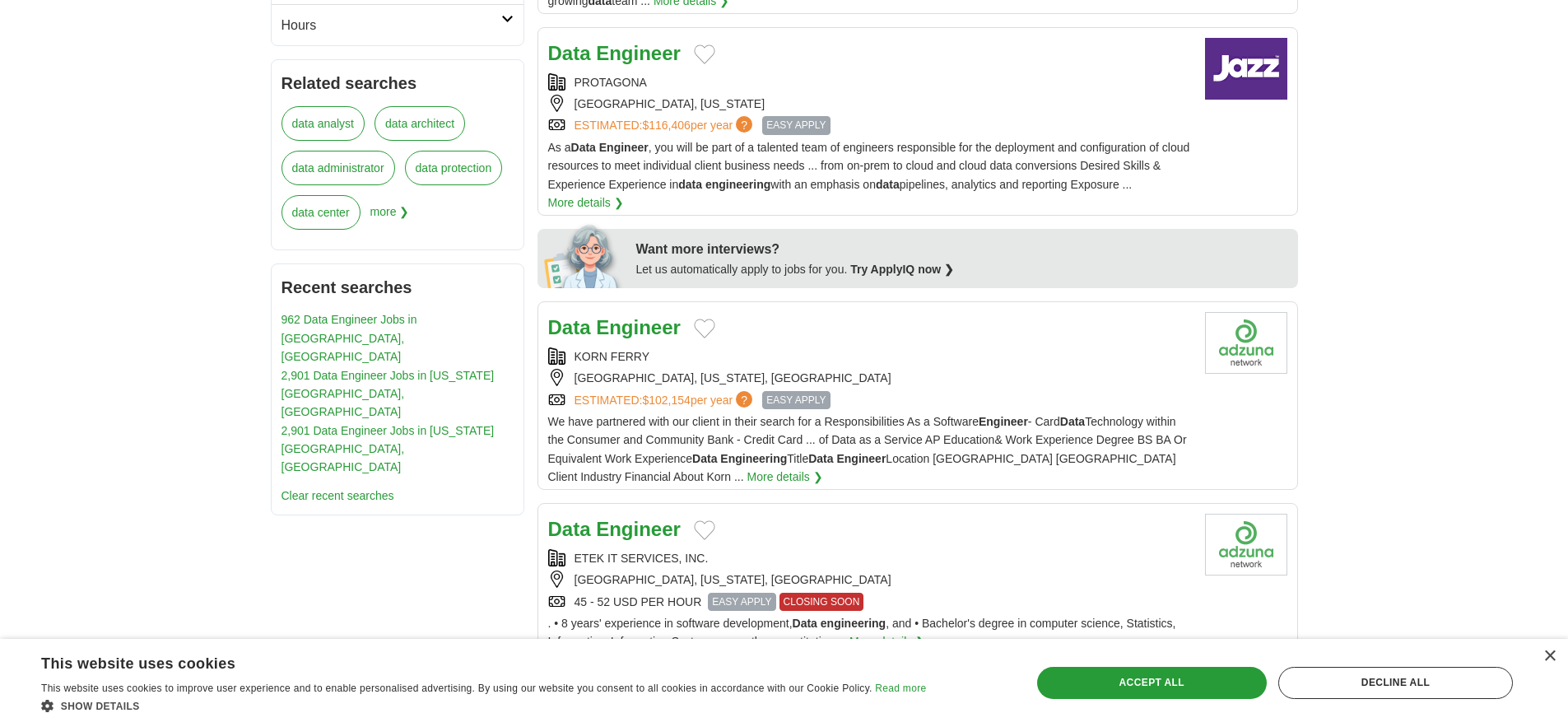
scroll to position [870, 0]
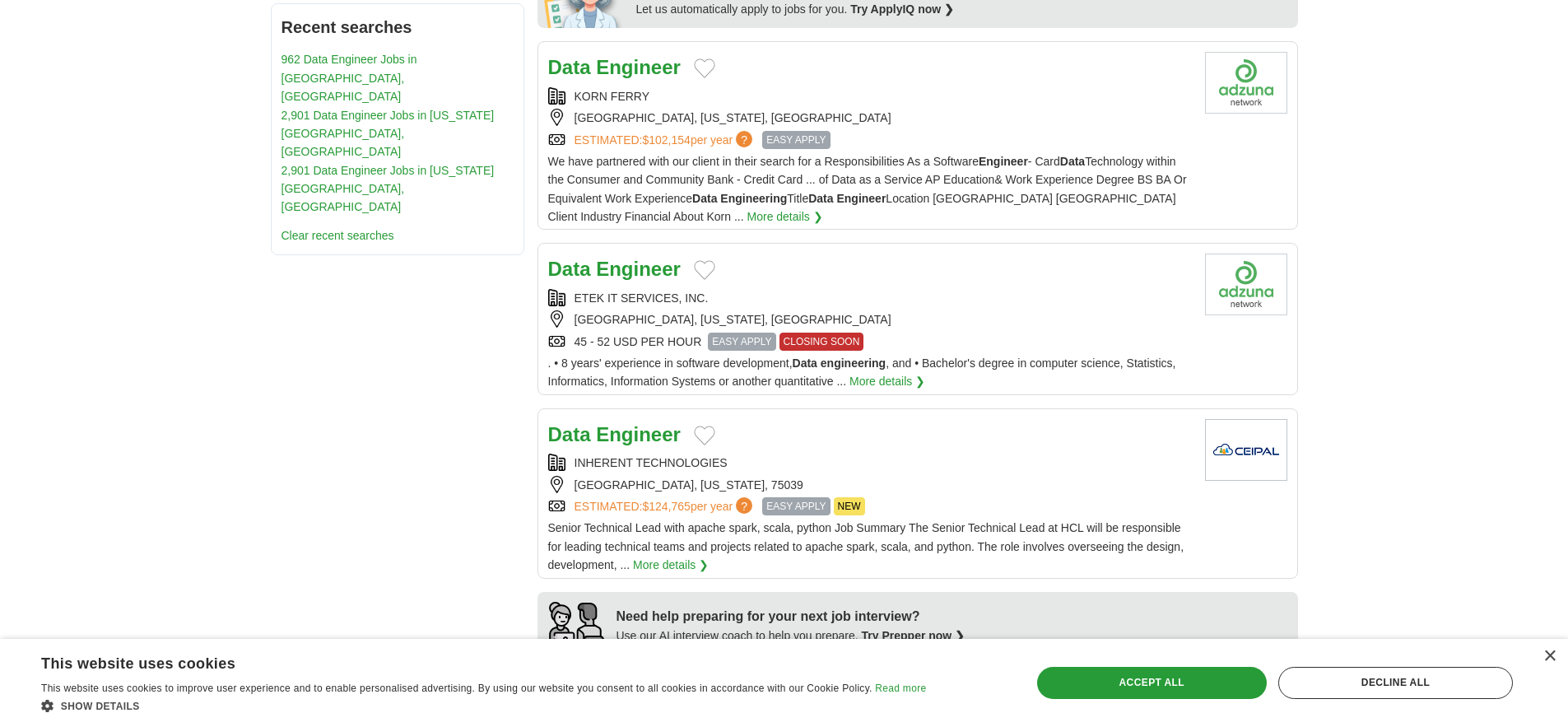
click at [693, 223] on span "We have partnered with our client in their search for a Responsibilities As a S…" at bounding box center [867, 188] width 639 height 68
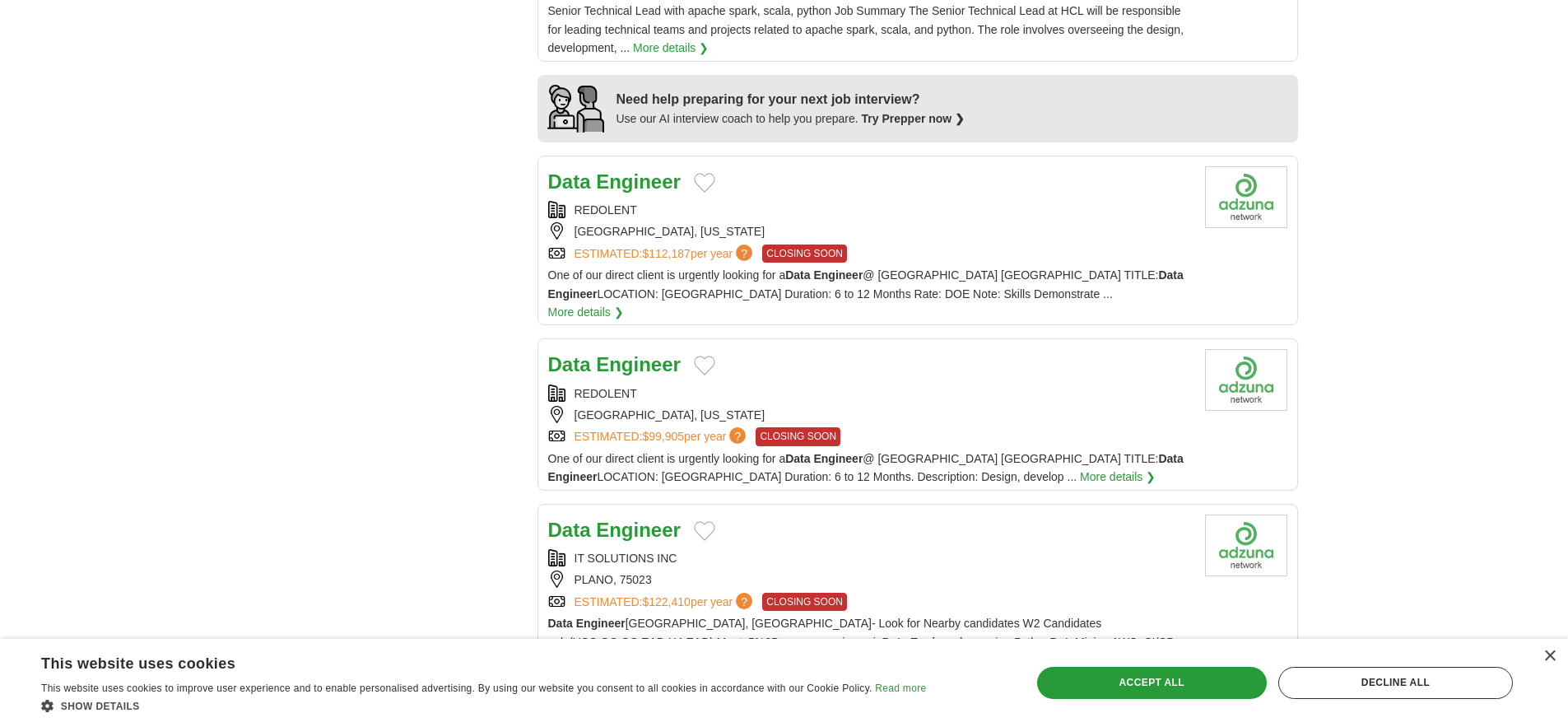
scroll to position [1635, 0]
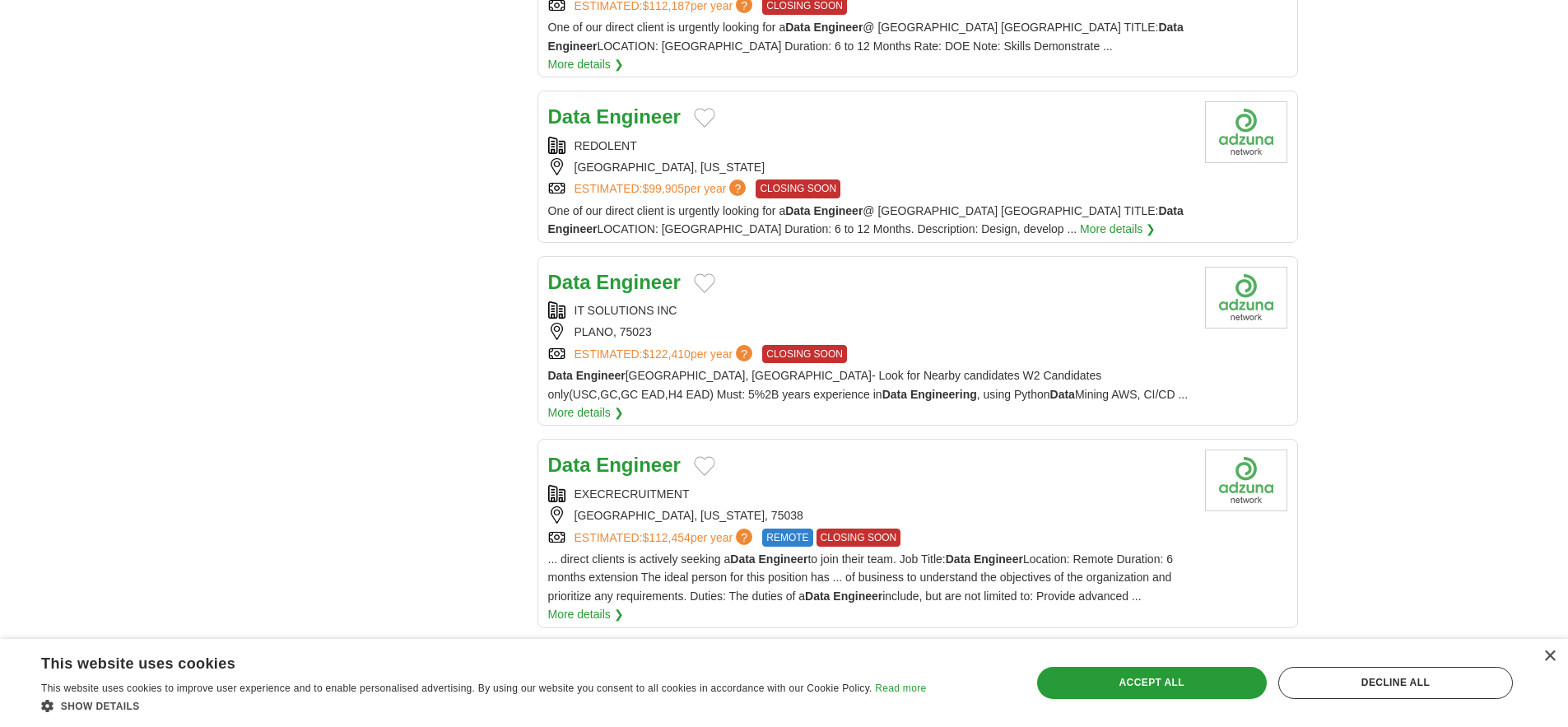
click at [623, 74] on link "More details ❯" at bounding box center [585, 64] width 76 height 18
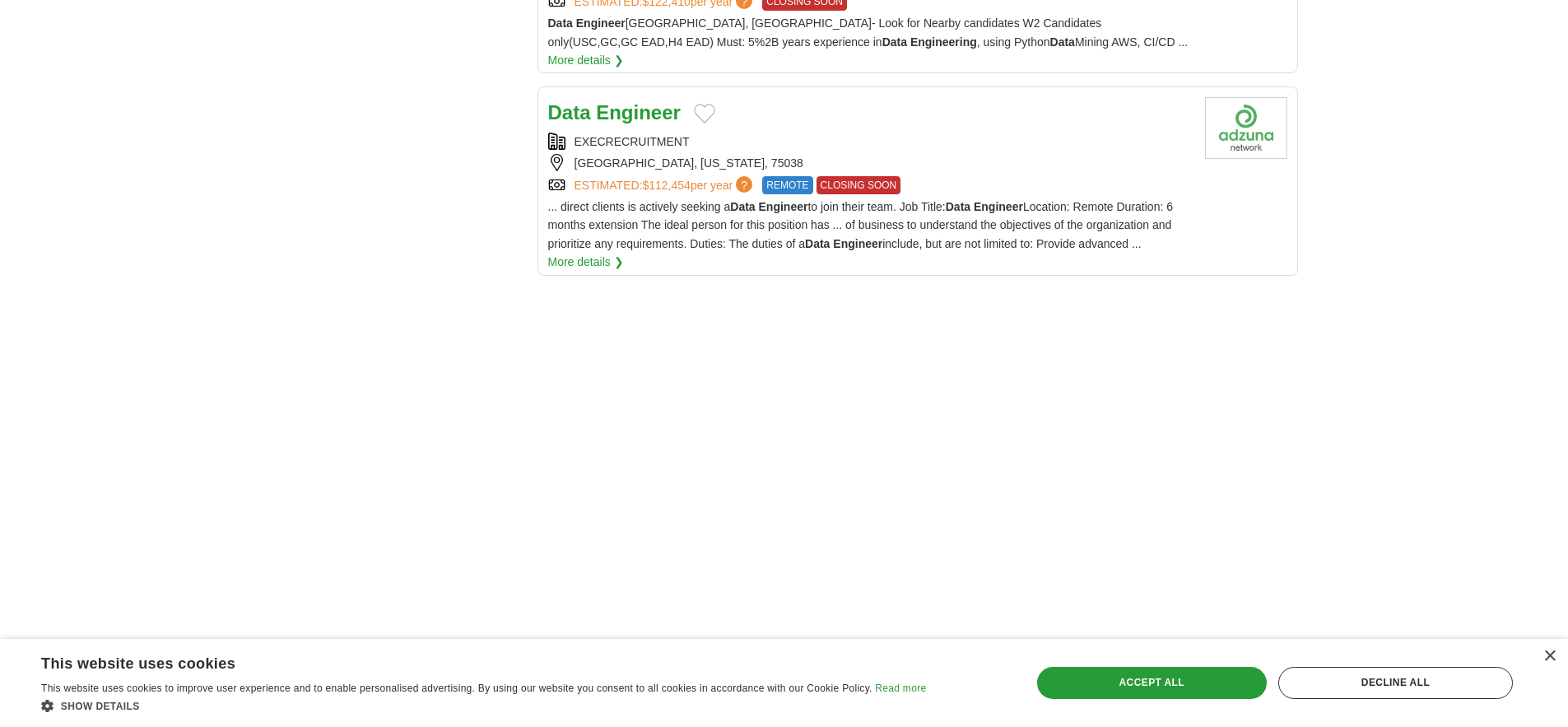
scroll to position [2099, 0]
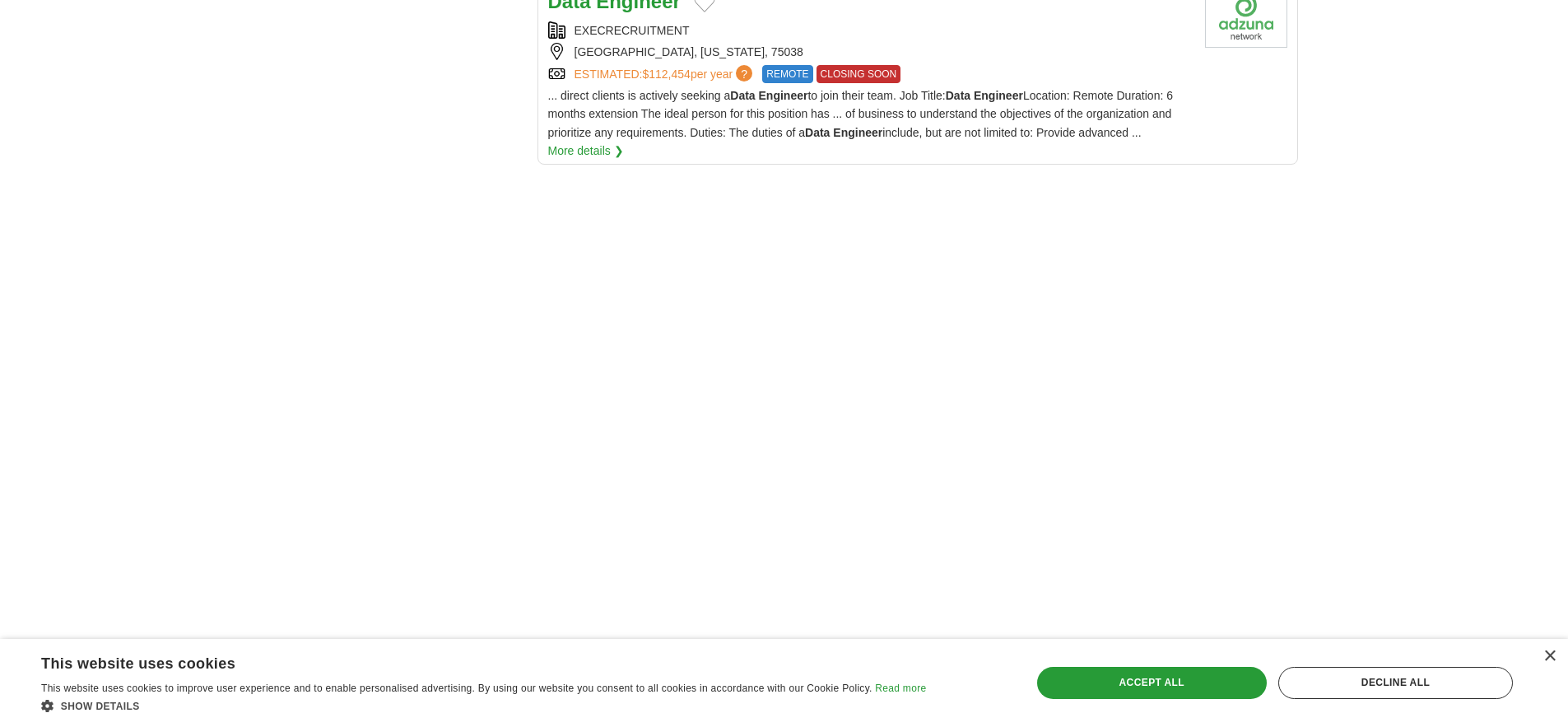
click at [708, 139] on span "... direct clients is actively seeking a Data Engineer to join their team. Job …" at bounding box center [860, 114] width 625 height 51
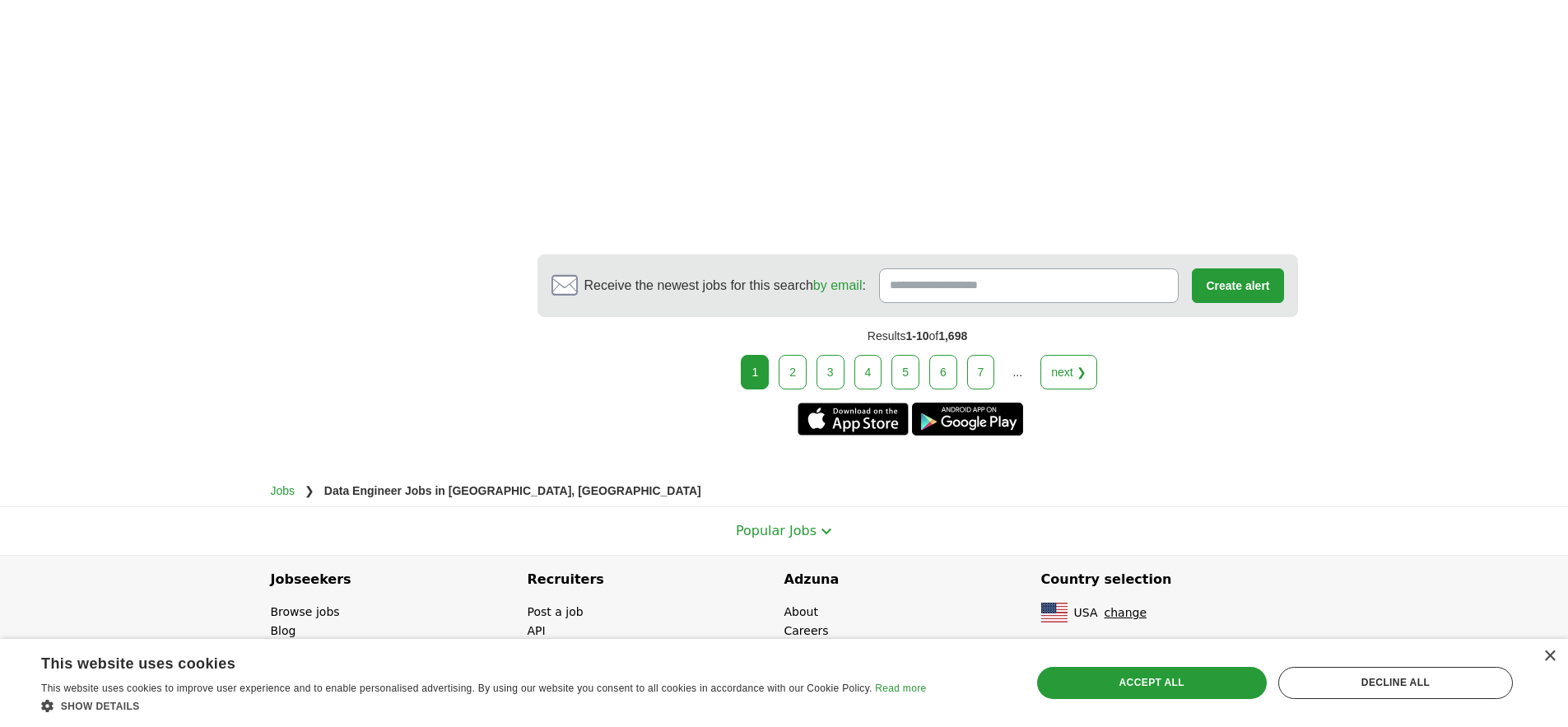
scroll to position [3085, 0]
click at [778, 389] on link "2" at bounding box center [792, 372] width 28 height 34
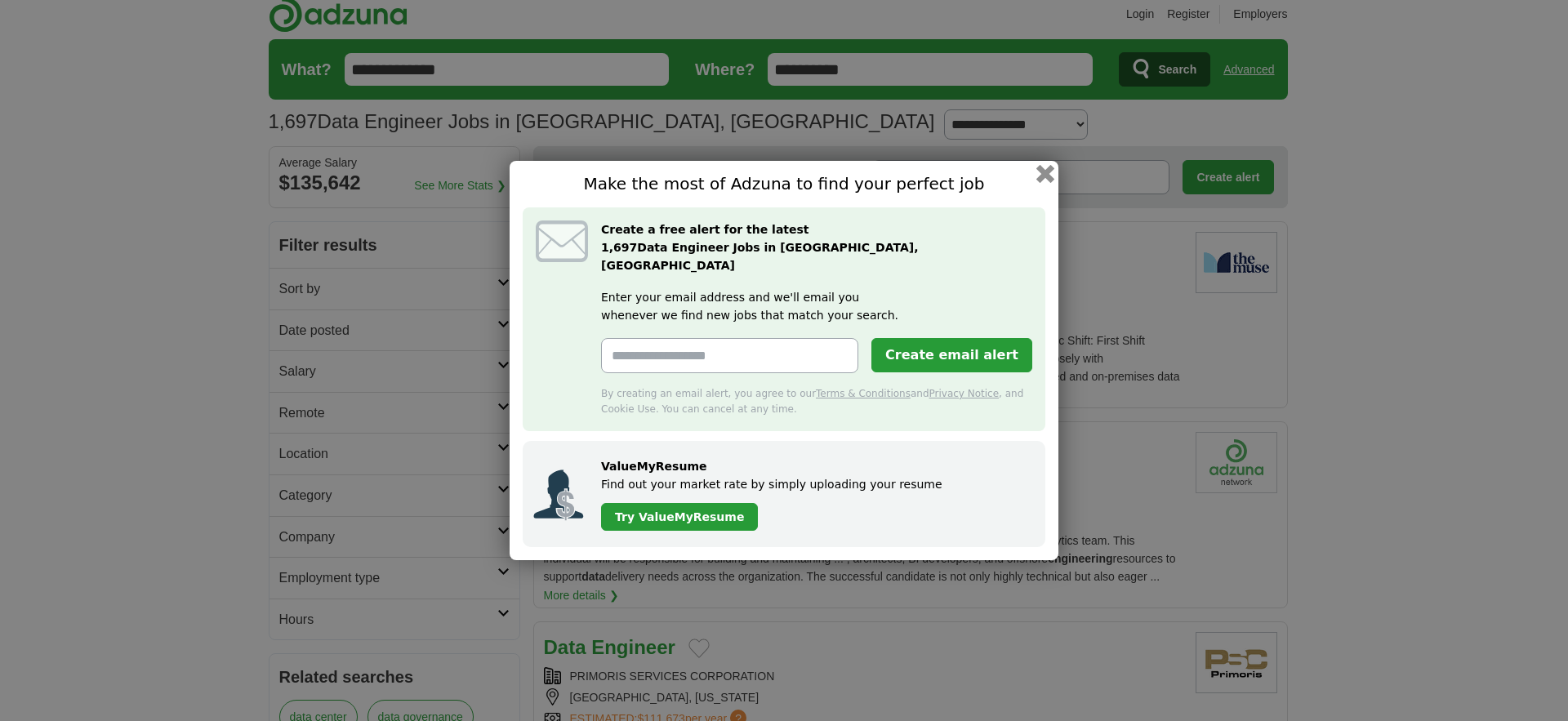
click at [1054, 164] on button "button" at bounding box center [1044, 173] width 18 height 18
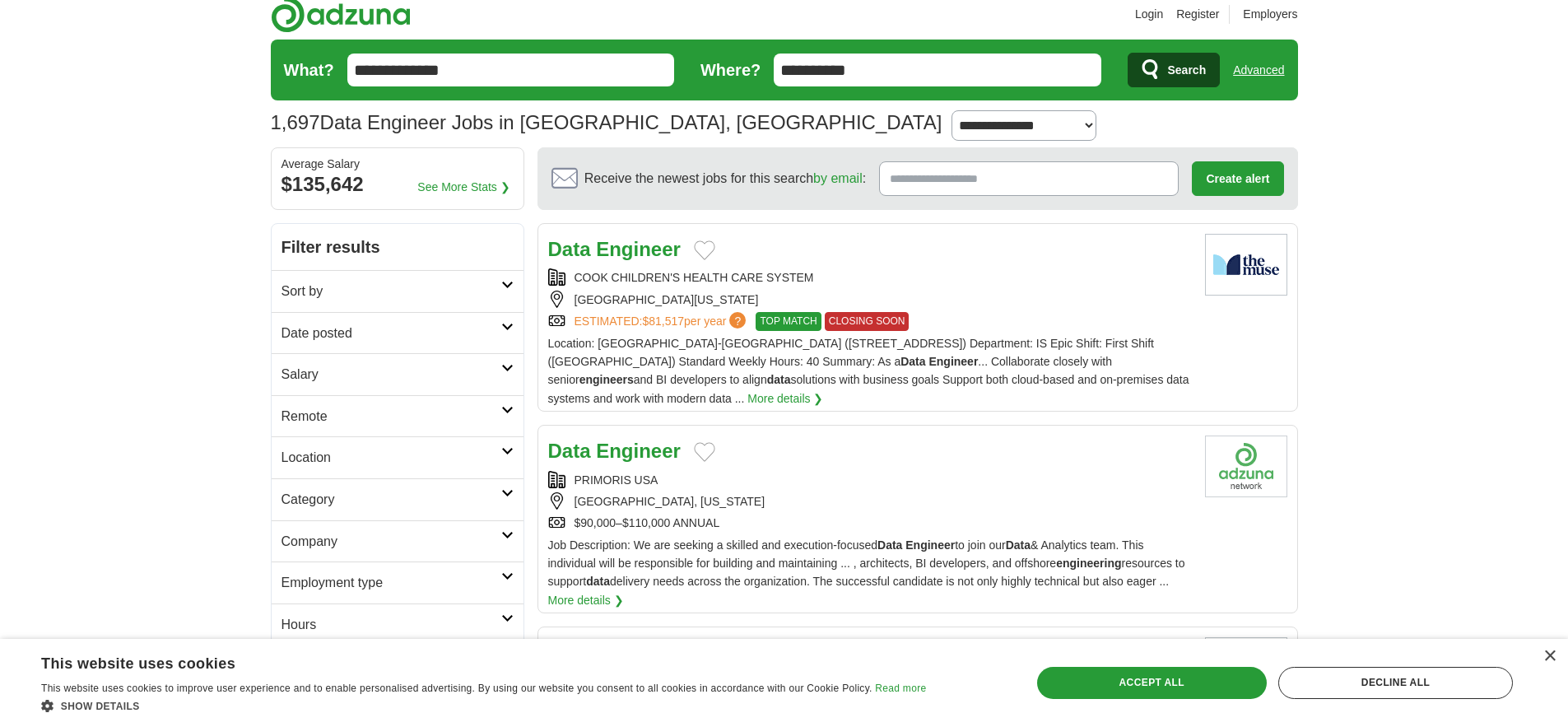
click at [767, 386] on strong "data" at bounding box center [778, 380] width 24 height 13
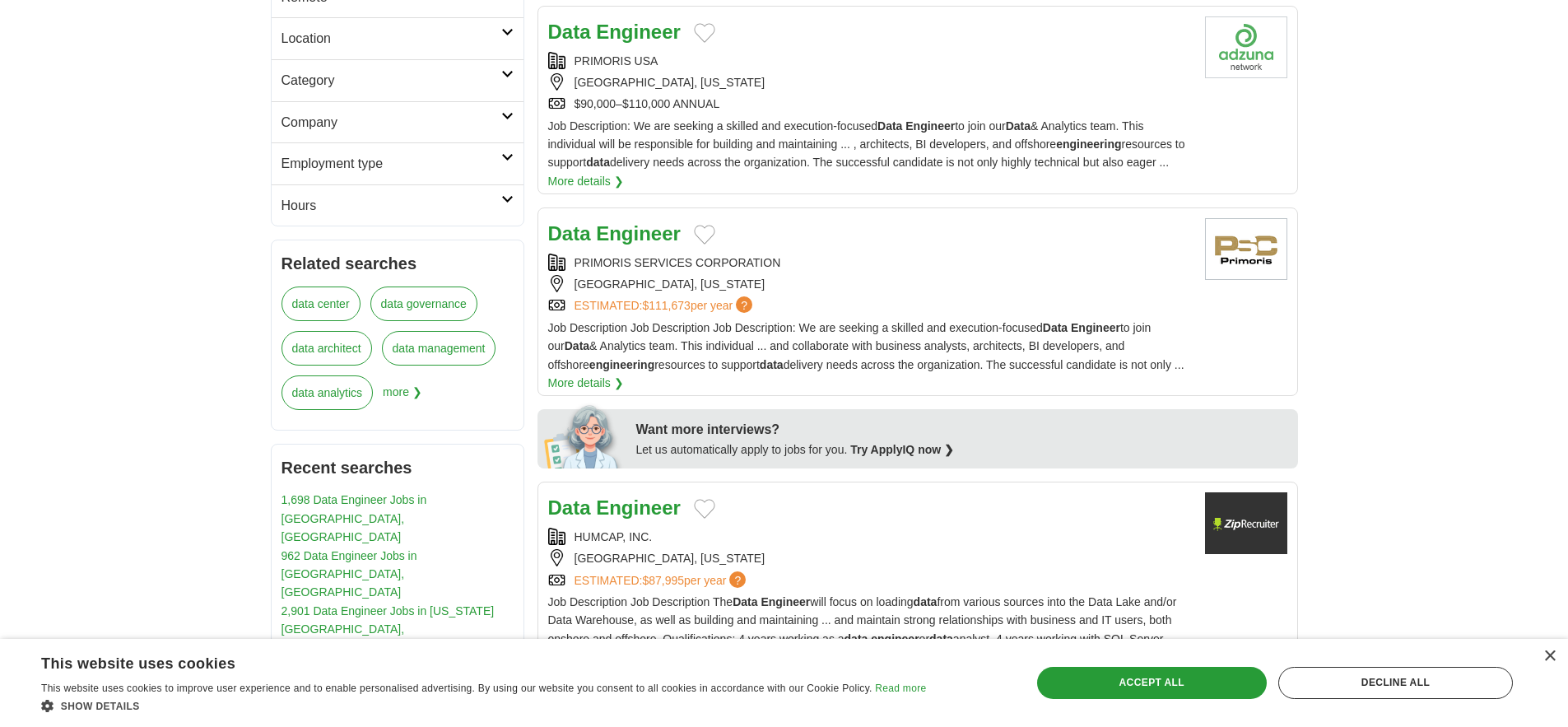
click at [729, 169] on span "Job Description: We are seeking a skilled and execution-focused Data Engineer t…" at bounding box center [866, 144] width 637 height 51
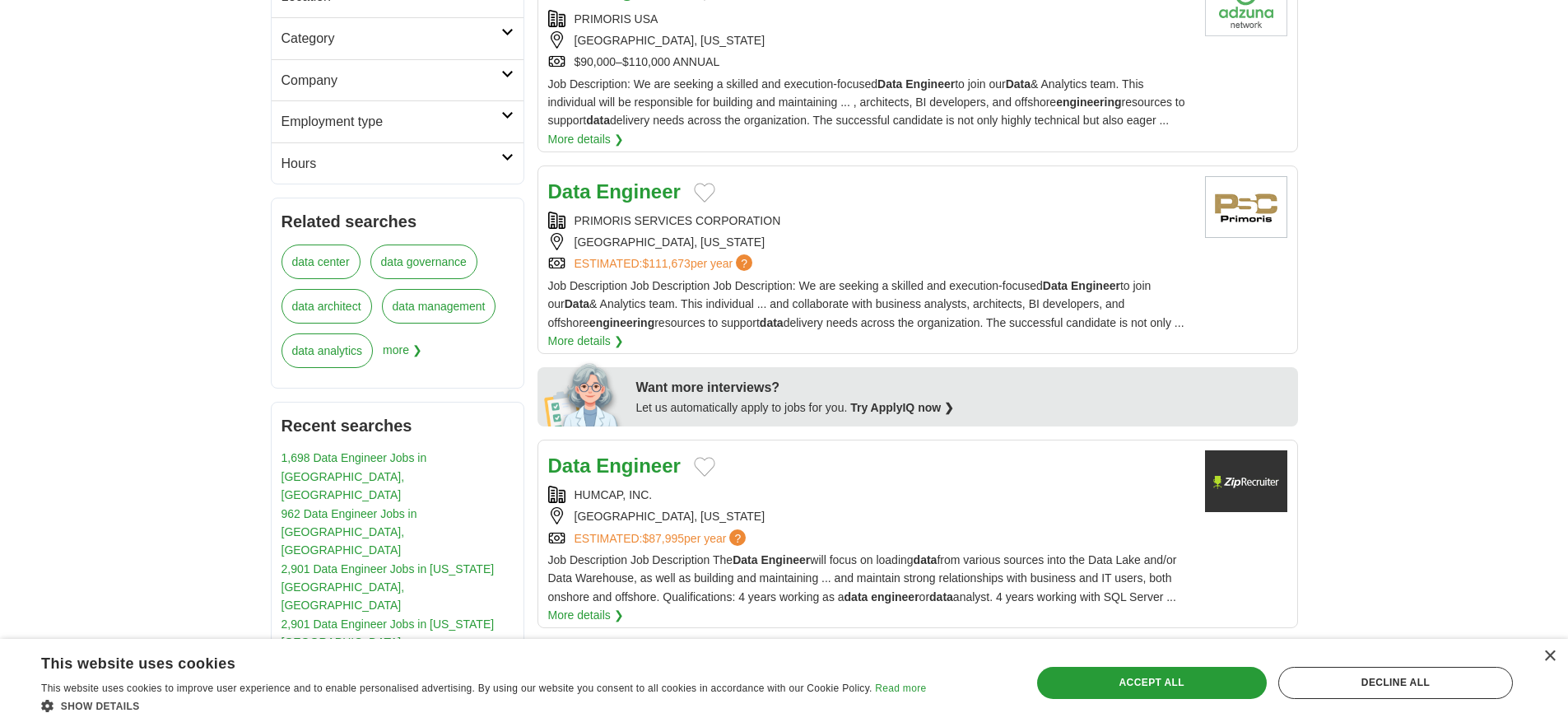
scroll to position [494, 0]
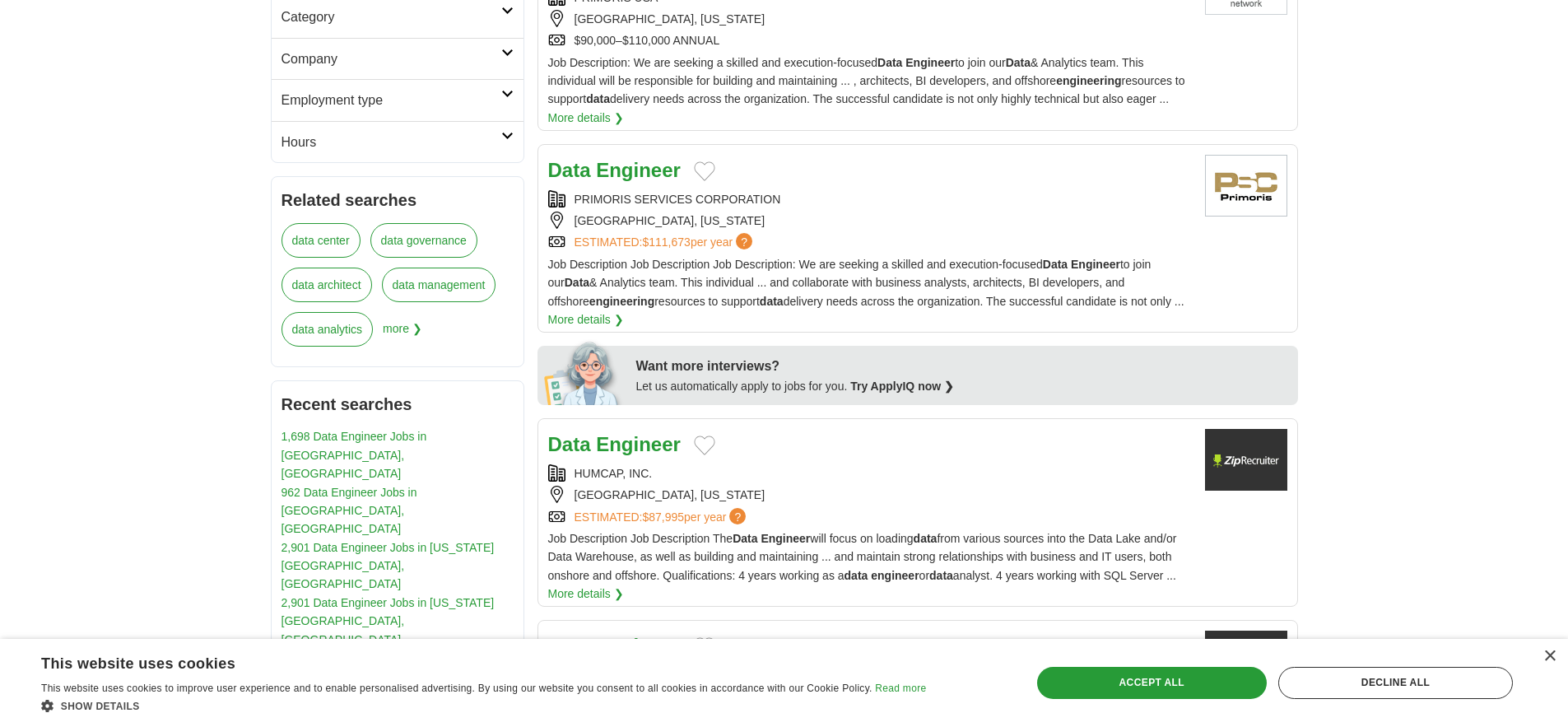
click at [1027, 329] on div "Job Description Job Description Job Description: We are seeking a skilled and e…" at bounding box center [869, 292] width 643 height 74
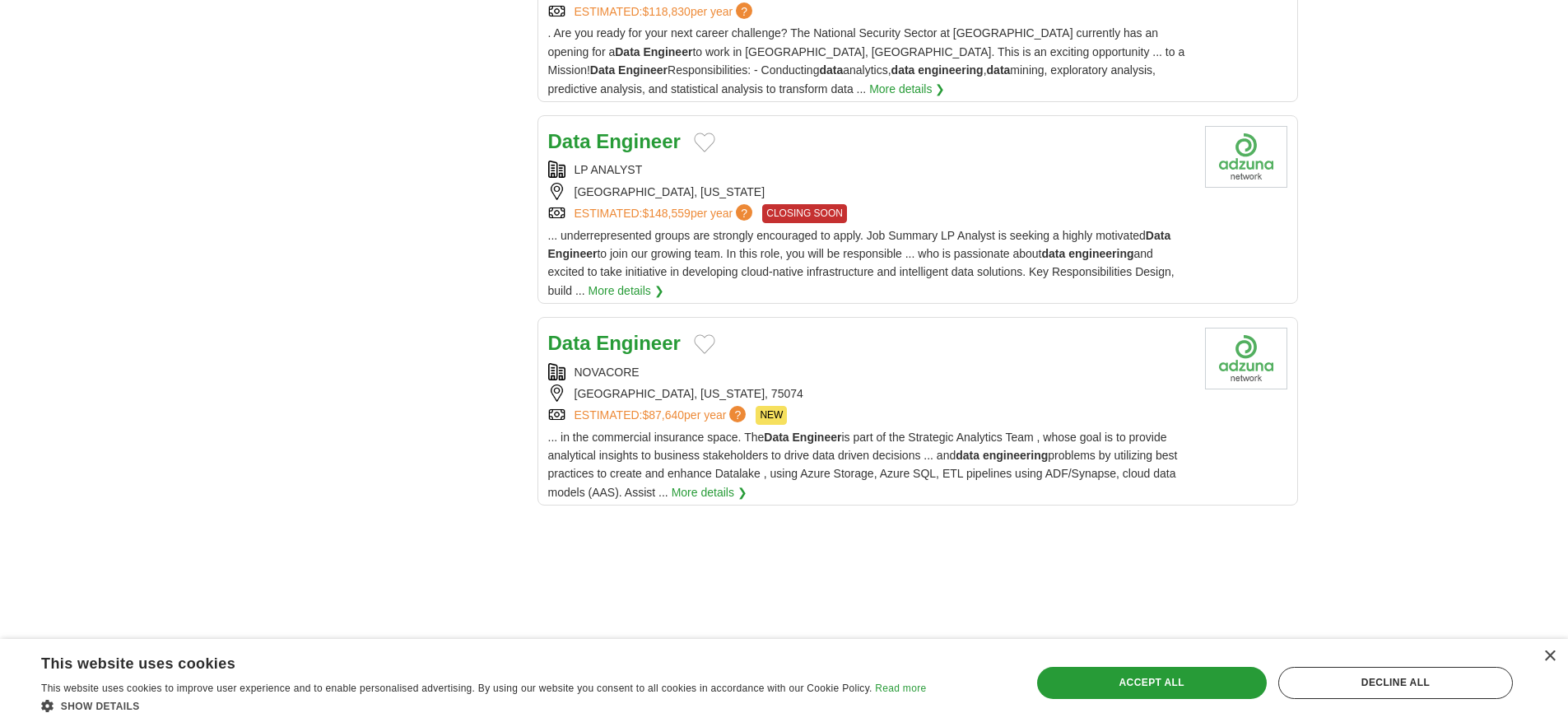
scroll to position [1998, 0]
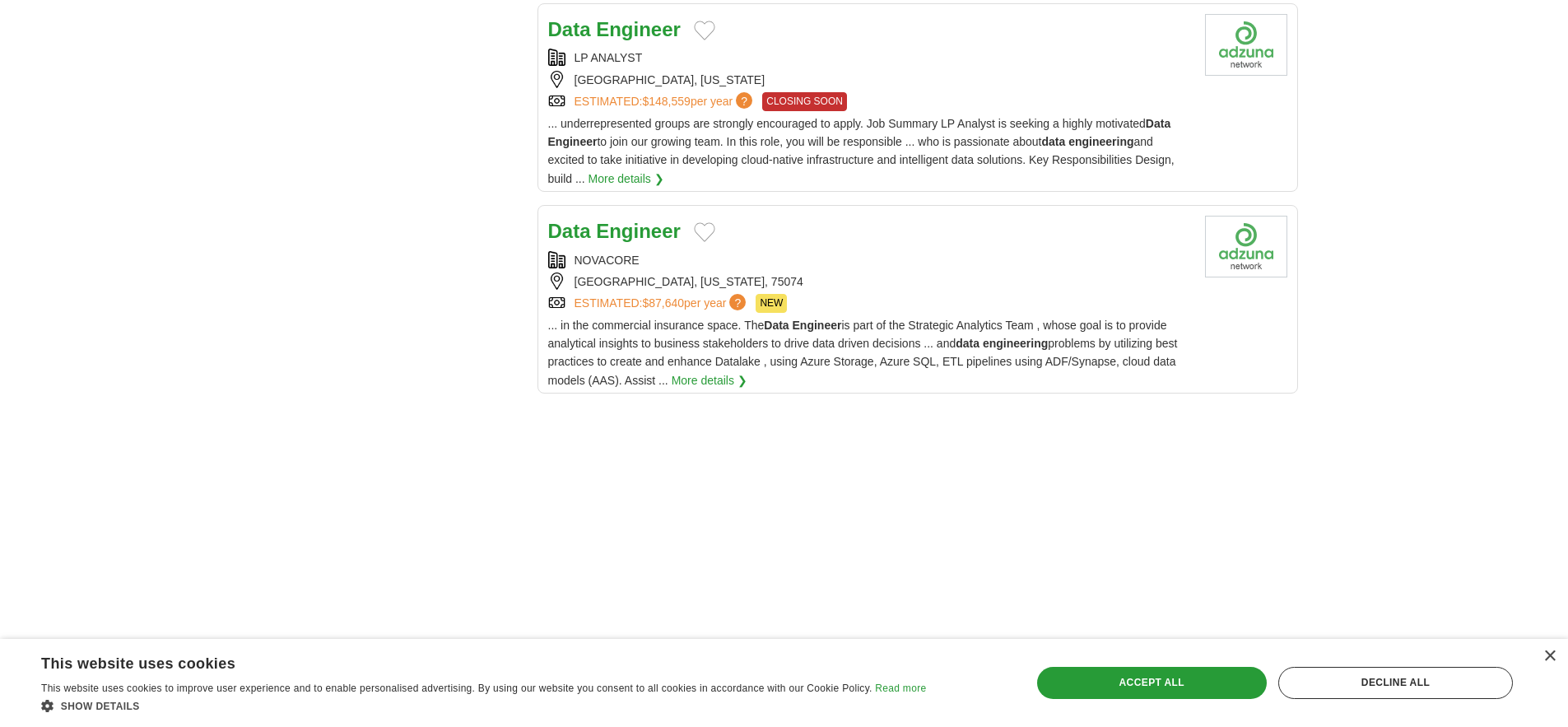
click at [664, 187] on link "More details ❯" at bounding box center [625, 178] width 76 height 18
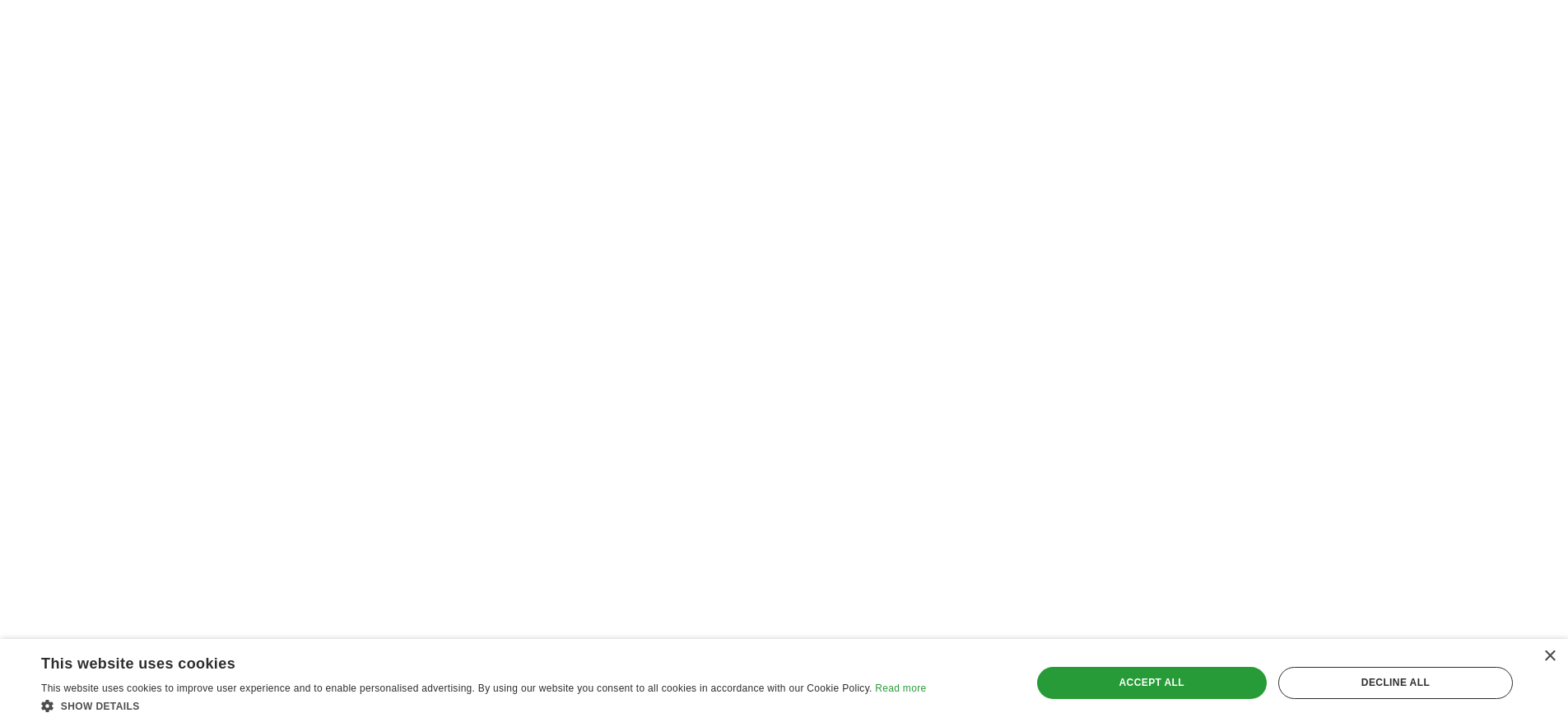
scroll to position [2667, 0]
